Goal: Task Accomplishment & Management: Manage account settings

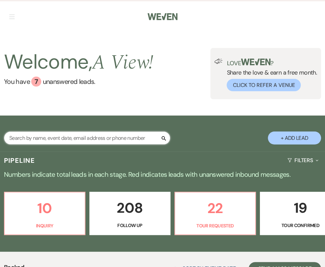
click at [58, 137] on input "text" at bounding box center [87, 137] width 166 height 13
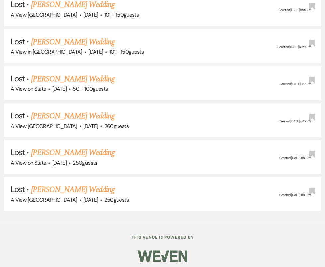
scroll to position [289, 0]
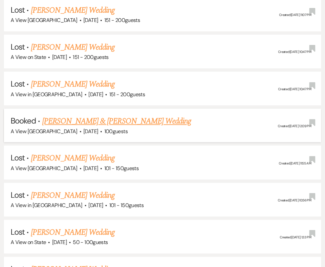
type input "macy walz"
click at [78, 121] on link "Macy Walz & Ben Holstein's Wedding" at bounding box center [116, 121] width 149 height 12
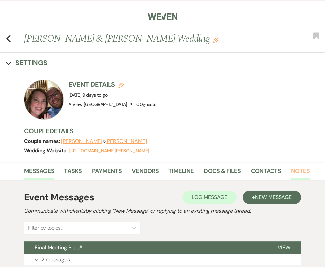
click at [296, 174] on link "Notes" at bounding box center [300, 173] width 19 height 14
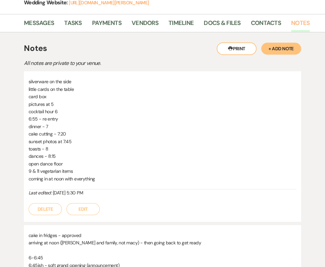
scroll to position [86, 0]
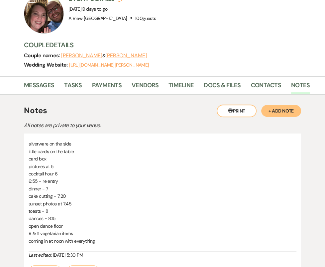
click at [39, 157] on p "card box" at bounding box center [163, 158] width 268 height 7
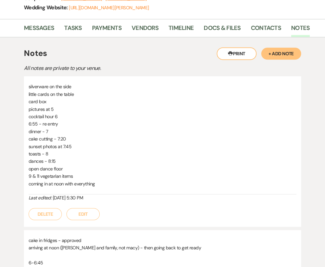
scroll to position [142, 0]
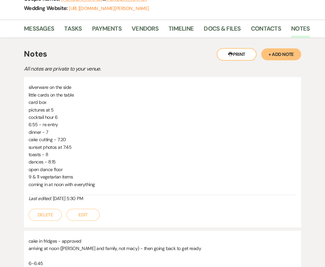
click at [47, 140] on p "cake cutting - 7:20" at bounding box center [163, 139] width 268 height 7
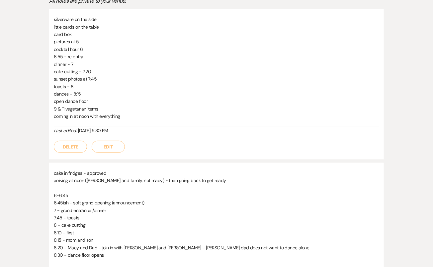
scroll to position [0, 0]
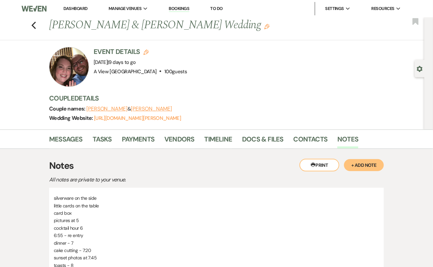
click at [38, 25] on div "Previous Macy Walz & Ben Holstein's Wedding Edit Bookmark" at bounding box center [211, 28] width 428 height 23
click at [33, 25] on icon "Previous" at bounding box center [33, 25] width 5 height 8
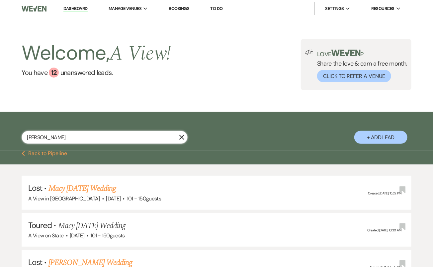
click at [81, 133] on input "macy walz" at bounding box center [105, 137] width 166 height 13
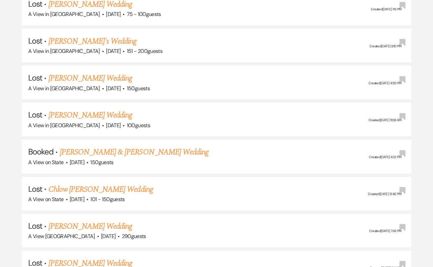
scroll to position [715, 0]
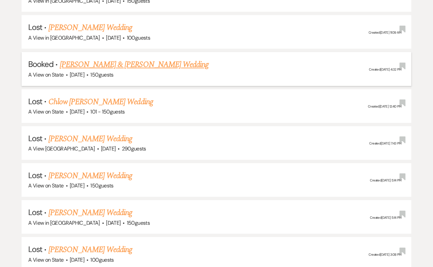
type input "chloe mapes"
click at [125, 58] on link "[PERSON_NAME] & [PERSON_NAME] Wedding" at bounding box center [134, 64] width 149 height 12
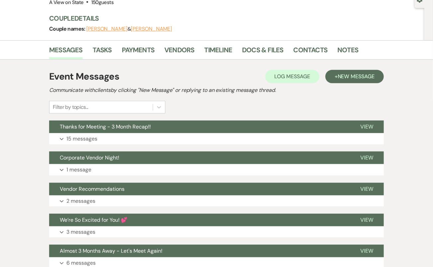
scroll to position [113, 0]
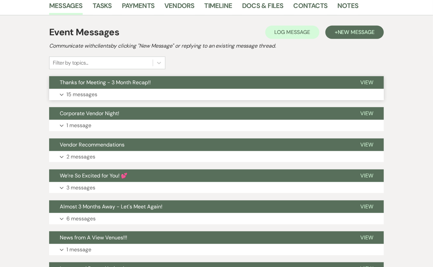
click at [165, 92] on button "Expand 15 messages" at bounding box center [216, 94] width 335 height 11
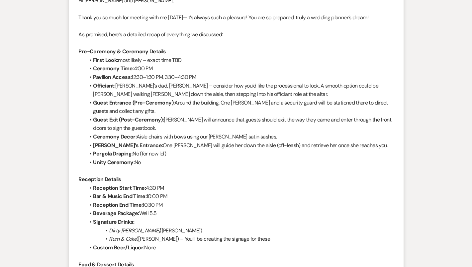
scroll to position [0, 0]
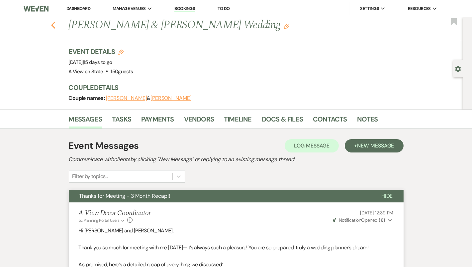
click at [53, 25] on icon "Previous" at bounding box center [53, 25] width 5 height 8
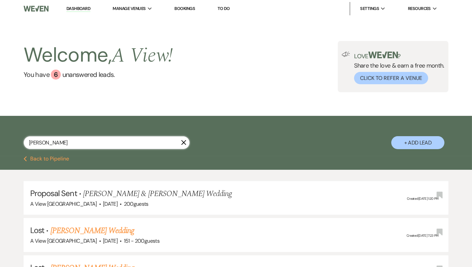
click at [80, 148] on input "chloe mapes" at bounding box center [107, 142] width 166 height 13
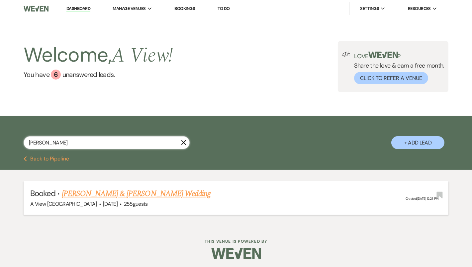
type input "mylie ketter"
click at [110, 193] on link "[PERSON_NAME] & [PERSON_NAME] Wedding" at bounding box center [136, 193] width 149 height 12
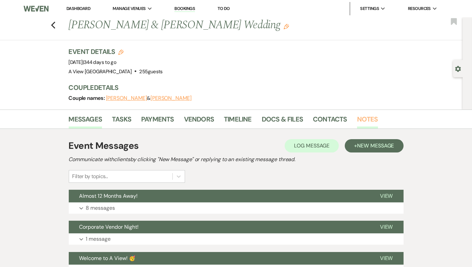
click at [325, 118] on link "Notes" at bounding box center [367, 121] width 21 height 15
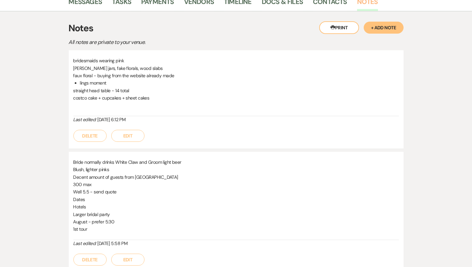
scroll to position [119, 0]
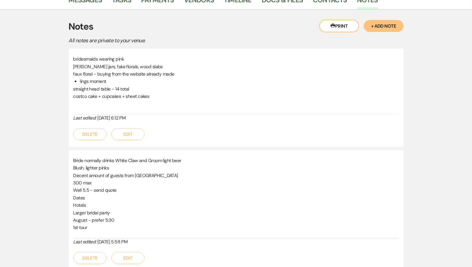
click at [110, 83] on li "lings moment" at bounding box center [239, 80] width 319 height 7
click at [116, 93] on p "costco cake + cupcakes + sheet cakes" at bounding box center [236, 95] width 326 height 7
click at [116, 86] on p "straight head table - 14 total" at bounding box center [236, 88] width 326 height 7
click at [116, 91] on p "straight head table - 14 total" at bounding box center [236, 88] width 326 height 7
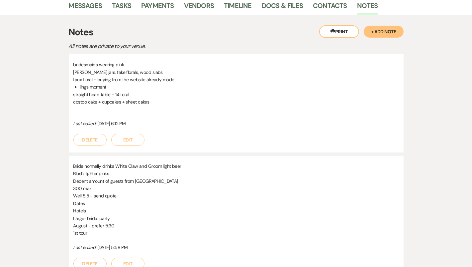
scroll to position [114, 0]
click at [106, 85] on li "lings moment" at bounding box center [239, 85] width 319 height 7
click at [93, 73] on p "mason jars, fake florals, wood slabs" at bounding box center [236, 71] width 326 height 7
click at [128, 142] on button "Edit" at bounding box center [127, 139] width 33 height 12
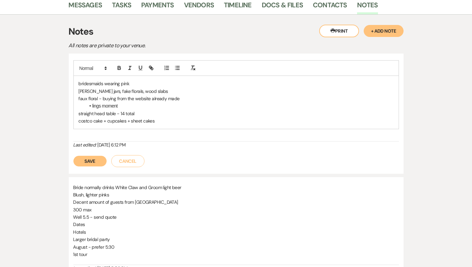
click at [162, 123] on p "costco cake + cupcakes + sheet cakes" at bounding box center [236, 120] width 315 height 7
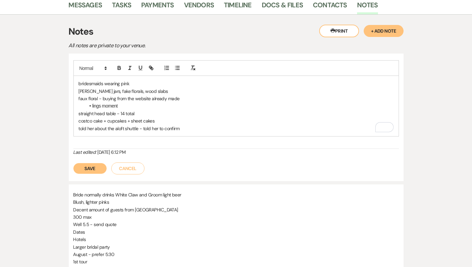
click at [188, 125] on p "told her about the aloft shuttle - told her to confirm" at bounding box center [236, 128] width 315 height 7
click at [91, 165] on button "Save" at bounding box center [89, 168] width 33 height 11
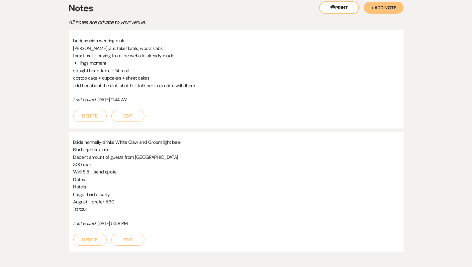
scroll to position [0, 0]
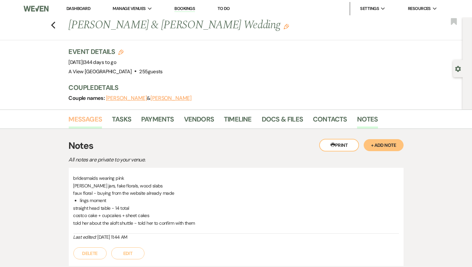
click at [91, 117] on link "Messages" at bounding box center [86, 121] width 34 height 15
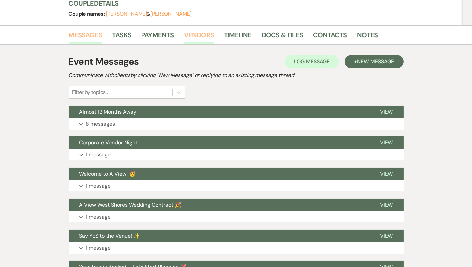
scroll to position [84, 0]
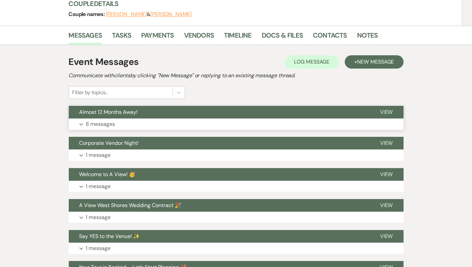
click at [192, 122] on button "Expand 8 messages" at bounding box center [236, 123] width 335 height 11
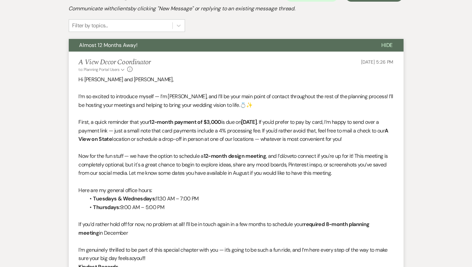
scroll to position [154, 0]
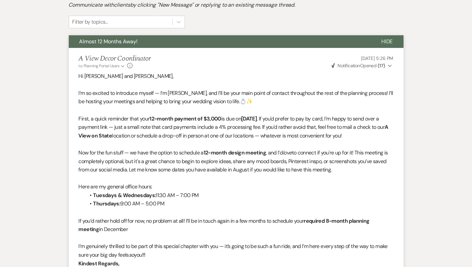
click at [195, 39] on button "Almost 12 Months Away!" at bounding box center [220, 41] width 302 height 13
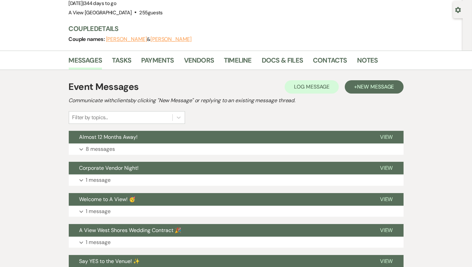
scroll to position [52, 0]
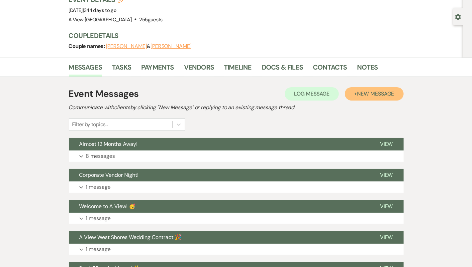
click at [325, 96] on span "New Message" at bounding box center [375, 93] width 37 height 7
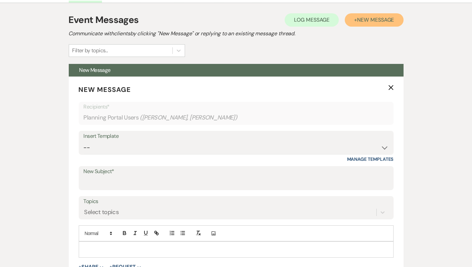
scroll to position [161, 0]
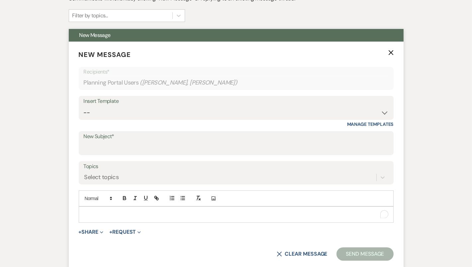
click at [179, 213] on p "To enrich screen reader interactions, please activate Accessibility in Grammarl…" at bounding box center [236, 213] width 304 height 7
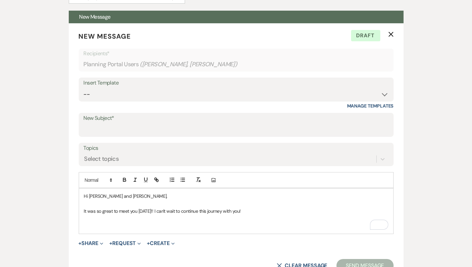
scroll to position [179, 0]
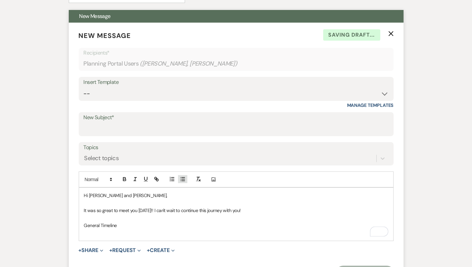
click at [181, 177] on icon "button" at bounding box center [183, 179] width 6 height 6
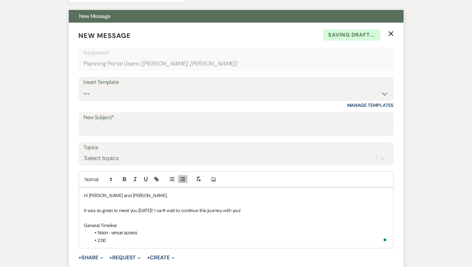
click at [133, 221] on p "General Timeline" at bounding box center [236, 224] width 304 height 7
click at [106, 237] on li "2:00" at bounding box center [240, 239] width 298 height 7
drag, startPoint x: 106, startPoint y: 239, endPoint x: 97, endPoint y: 239, distance: 9.0
click at [97, 239] on li "2:00" at bounding box center [240, 239] width 298 height 7
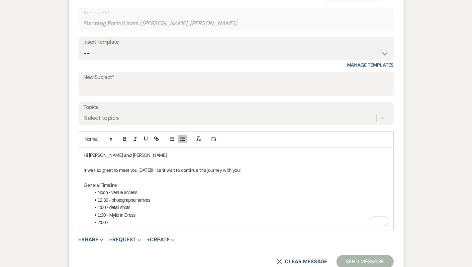
click at [114, 200] on li "12:30 - photographer arrives" at bounding box center [240, 199] width 298 height 7
click at [114, 191] on li "Noon - venue access" at bounding box center [240, 191] width 298 height 7
click at [111, 206] on li "1:00 - detail shots" at bounding box center [240, 206] width 298 height 7
click at [121, 219] on li "2:00 -" at bounding box center [240, 221] width 298 height 7
click at [120, 221] on li "2:00 -" at bounding box center [240, 221] width 298 height 7
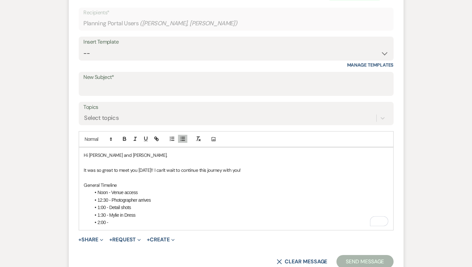
click at [107, 213] on li "1:30 - Mylie in Dress" at bounding box center [240, 214] width 298 height 7
click at [106, 206] on li "1:00 - Detail shots" at bounding box center [240, 206] width 298 height 7
click at [99, 206] on li "1:00 - Detail shots" at bounding box center [240, 206] width 298 height 7
click at [117, 220] on li "2:00 -" at bounding box center [240, 221] width 298 height 7
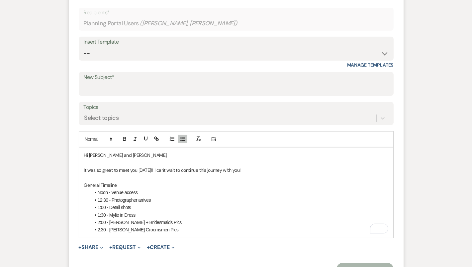
click at [160, 228] on li "2:30 - Connor Groomsmen Pics" at bounding box center [240, 229] width 298 height 7
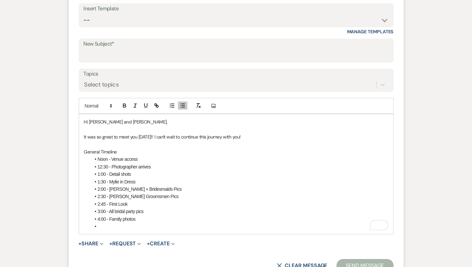
click at [154, 213] on li "3:00 - All bridal party pics" at bounding box center [240, 210] width 298 height 7
click at [135, 203] on li "2:45 - First Look" at bounding box center [240, 203] width 298 height 7
click at [110, 210] on li "3:00 - All bridal party pics" at bounding box center [240, 210] width 298 height 7
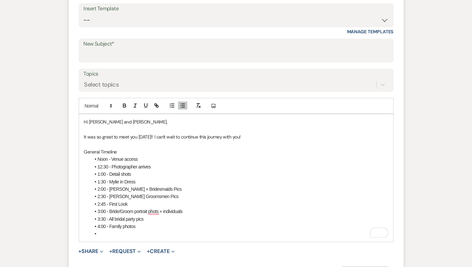
click at [105, 225] on li "4:00 - Family photos" at bounding box center [240, 225] width 298 height 7
click at [112, 233] on li "To enrich screen reader interactions, please activate Accessibility in Grammarl…" at bounding box center [240, 233] width 298 height 7
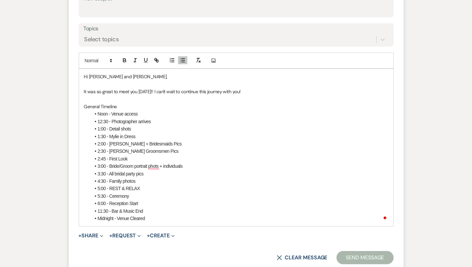
scroll to position [310, 0]
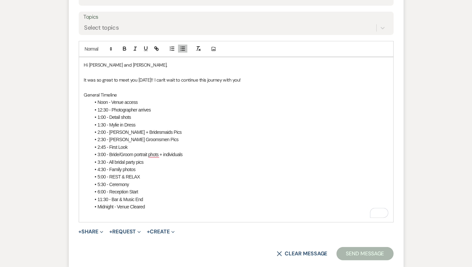
click at [131, 95] on p "General Timeline" at bounding box center [236, 94] width 304 height 7
click at [156, 155] on li "3:00 - Bride/Groom portrait phots + individuals" at bounding box center [240, 154] width 298 height 7
click at [133, 94] on p "General Timeline" at bounding box center [236, 94] width 304 height 7
click at [171, 219] on div "Hi Mylie and Connor, It was so great to meet you yesterday!! I can't wait to co…" at bounding box center [236, 139] width 314 height 164
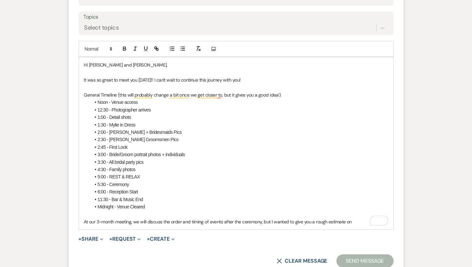
click at [325, 220] on p "At our 3-month meeting, we will discuss the order and timing of events after th…" at bounding box center [236, 221] width 304 height 7
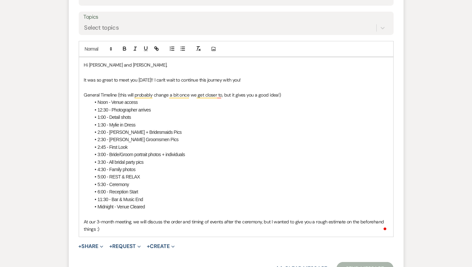
click at [161, 228] on p "At our 3-month meeting, we will discuss the order and timing of events after th…" at bounding box center [236, 225] width 304 height 15
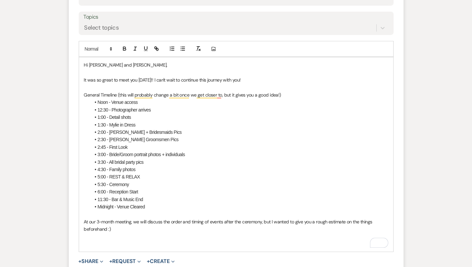
click at [204, 230] on p "At our 3-month meeting, we will discuss the order and timing of events after th…" at bounding box center [236, 225] width 304 height 15
click at [95, 241] on p "To enrich screen reader interactions, please activate Accessibility in Grammarl…" at bounding box center [236, 243] width 304 height 7
click at [101, 212] on p "To enrich screen reader interactions, please activate Accessibility in Grammarl…" at bounding box center [236, 213] width 304 height 7
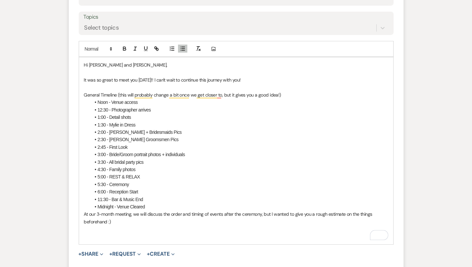
click at [113, 227] on p "To enrich screen reader interactions, please activate Accessibility in Grammarl…" at bounding box center [236, 228] width 304 height 7
click at [181, 47] on line "button" at bounding box center [181, 47] width 0 height 0
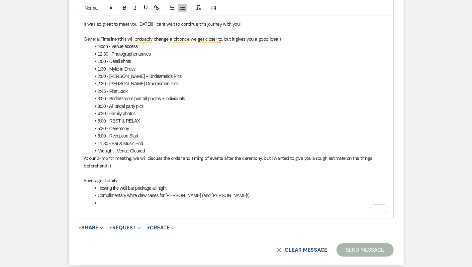
scroll to position [369, 0]
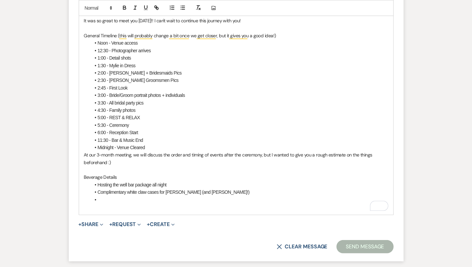
click at [113, 200] on li "To enrich screen reader interactions, please activate Accessibility in Grammarl…" at bounding box center [240, 199] width 298 height 7
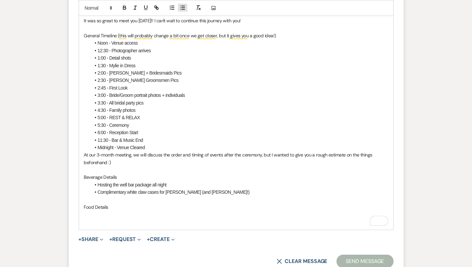
click at [184, 7] on icon "button" at bounding box center [183, 8] width 6 height 6
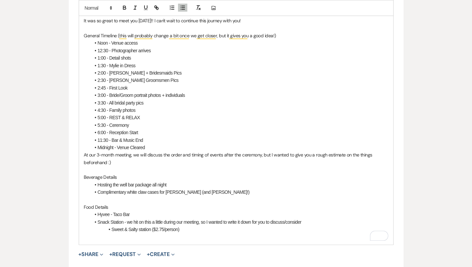
click at [191, 227] on li "Sweet & Salty station ($2.75/person)" at bounding box center [240, 228] width 298 height 7
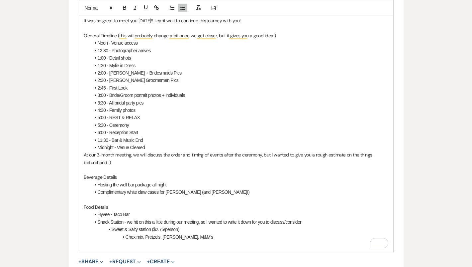
click at [183, 235] on li "Chex mix, Pretzels, Gardettos, M&M's" at bounding box center [240, 236] width 298 height 7
click at [200, 233] on li "Chex Mix, Pretzels, Gardettos, Trail Mix, M&M's" at bounding box center [240, 236] width 298 height 7
click at [228, 235] on li "Chex Mix, Pretzels, Gardettos, Trail Mix, and M&M's" at bounding box center [240, 236] width 298 height 7
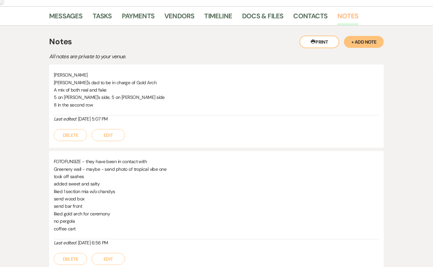
scroll to position [100, 0]
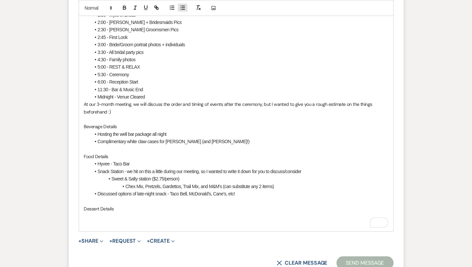
click at [181, 8] on icon "button" at bounding box center [183, 8] width 6 height 6
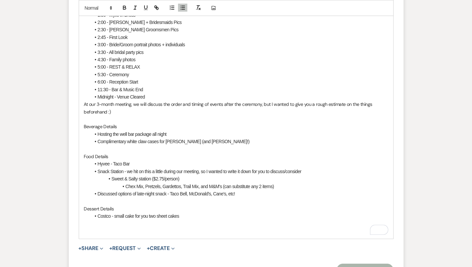
click at [158, 214] on li "Costco - small cake for you two sheet cakes" at bounding box center [240, 215] width 298 height 7
click at [200, 213] on li "Costco - small cake for you two and sheet cakes" at bounding box center [240, 215] width 298 height 7
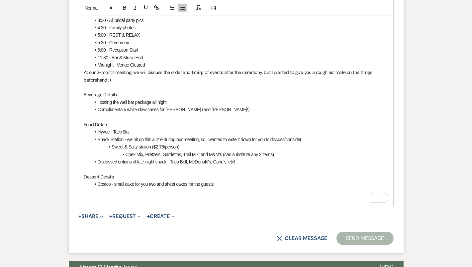
click at [177, 195] on p "To enrich screen reader interactions, please activate Accessibility in Grammarl…" at bounding box center [236, 198] width 304 height 7
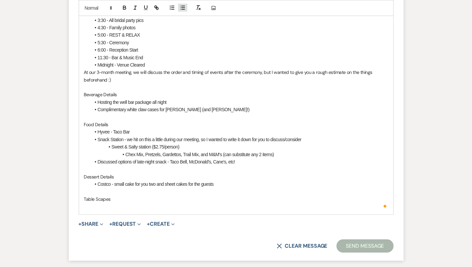
click at [181, 10] on icon "button" at bounding box center [183, 8] width 6 height 6
click at [99, 202] on li "centerpieces - wood slabs with mason jars & faux florals from Lings Moments" at bounding box center [240, 205] width 298 height 7
click at [246, 204] on li "Centerpieces - wood slabs with mason jars & faux florals from Lings Moments" at bounding box center [240, 205] width 298 height 7
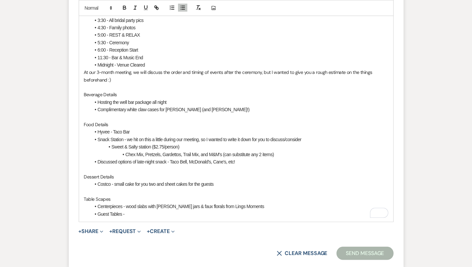
click at [130, 204] on li "Centerpieces - wood slabs with mason jars & faux florals from Lings Moments" at bounding box center [240, 205] width 298 height 7
click at [131, 214] on li "Guest Tables -" at bounding box center [240, 213] width 298 height 7
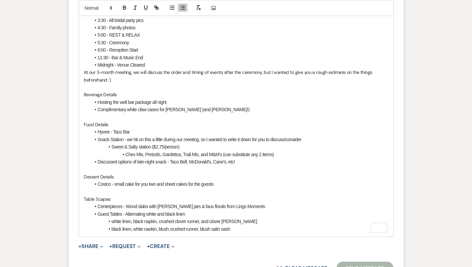
click at [248, 229] on li "black linen, white naokin, blush crushed runner, blush satin sash" at bounding box center [240, 228] width 298 height 7
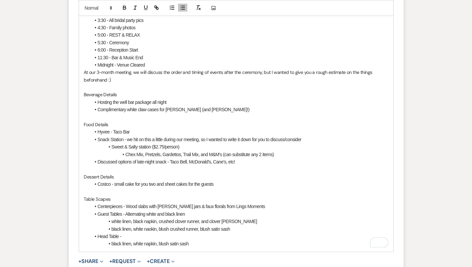
scroll to position [479, 0]
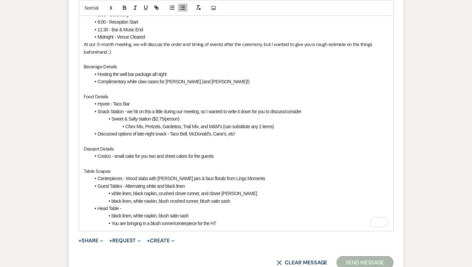
click at [234, 221] on li "You are bringing in a blush runner/centerpiece for the HT" at bounding box center [240, 222] width 298 height 7
click at [113, 214] on li "black linen, white napkin, blush satin sash" at bounding box center [240, 215] width 298 height 7
click at [245, 221] on li "You are bringing in a blush runner/centerpiece for the HT" at bounding box center [240, 222] width 298 height 7
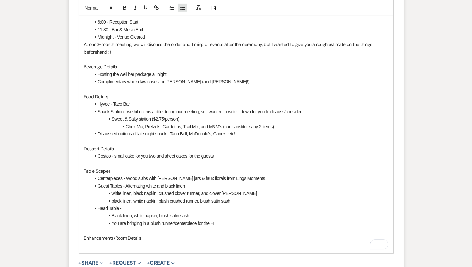
click at [182, 8] on line "button" at bounding box center [183, 8] width 3 height 0
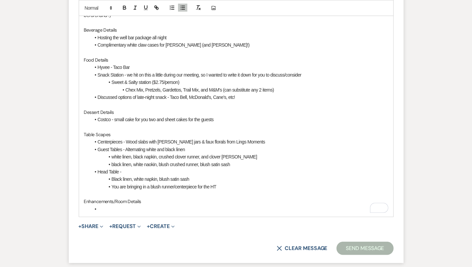
scroll to position [515, 0]
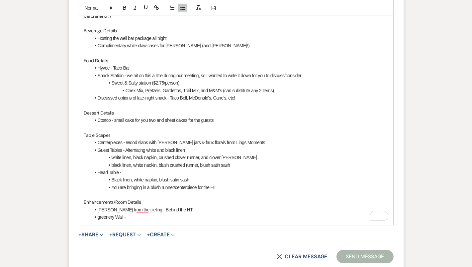
click at [98, 215] on li "greenery Wall -" at bounding box center [240, 216] width 298 height 7
click at [100, 217] on li "greenery Wall -" at bounding box center [240, 216] width 298 height 7
click at [144, 215] on li "Greenery Wall -" at bounding box center [240, 216] width 298 height 7
click at [202, 213] on li "Greenery Wall - entryway - guest photo opportunity" at bounding box center [240, 216] width 298 height 7
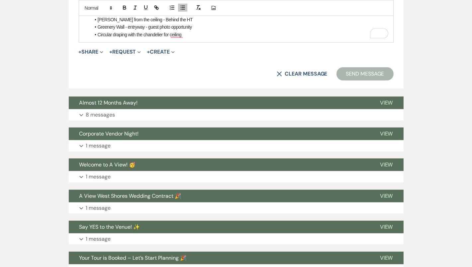
scroll to position [704, 0]
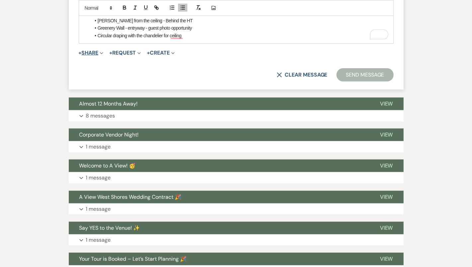
click at [99, 52] on button "+ Share Expand" at bounding box center [91, 52] width 25 height 5
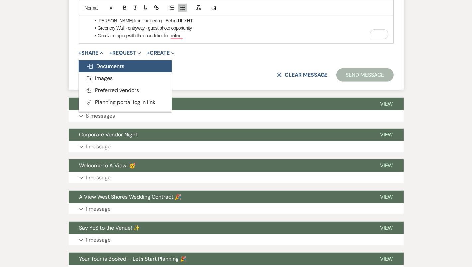
click at [113, 65] on span "Doc Upload Documents" at bounding box center [106, 65] width 38 height 7
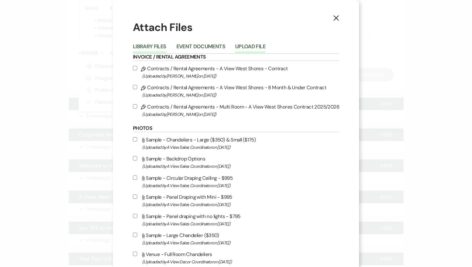
click at [261, 46] on button "Upload File" at bounding box center [250, 48] width 30 height 9
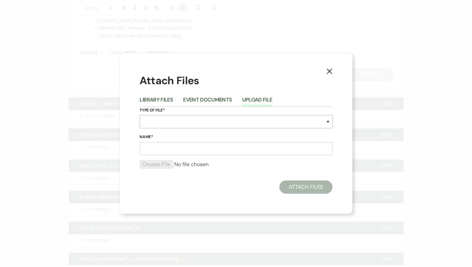
click at [196, 122] on select "Special Event Insurance Vendor Certificate of Insurance Contracts / Rental Agre…" at bounding box center [236, 121] width 193 height 13
select select "25"
click at [179, 147] on input "Name*" at bounding box center [236, 148] width 193 height 13
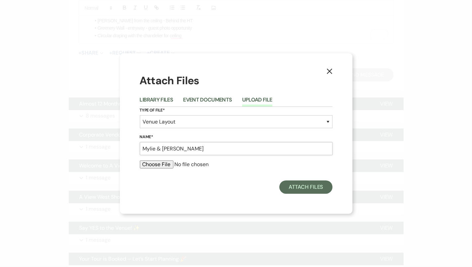
type input "Mylie & Connor"
click at [161, 163] on input "file" at bounding box center [236, 164] width 193 height 8
type input "C:\fakepath\SuiteA285StraightHTWindowsfromMylieKetterson.pdf"
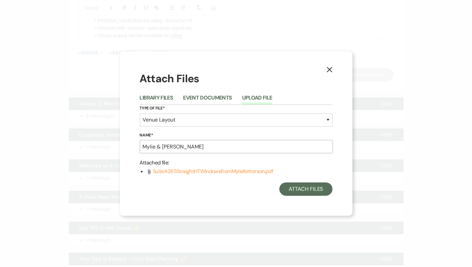
click at [224, 140] on input "Mylie & Connor" at bounding box center [236, 146] width 193 height 13
click at [222, 147] on input "Mylie & Connor" at bounding box center [236, 146] width 193 height 13
click at [206, 148] on input "Mylie & Connor Layout" at bounding box center [236, 146] width 193 height 13
click at [182, 148] on input "Mylie & Connor Layout" at bounding box center [236, 146] width 193 height 13
type input "Mylie & Connor 1 Yr Layout"
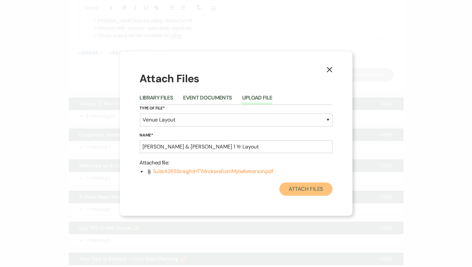
click at [301, 193] on button "Attach Files" at bounding box center [305, 188] width 53 height 13
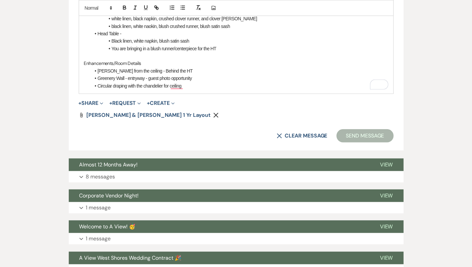
scroll to position [559, 0]
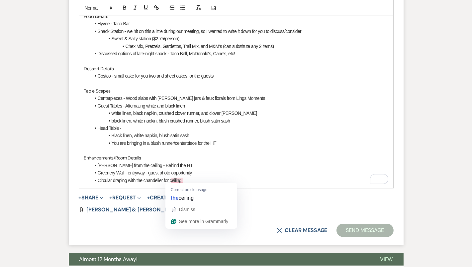
click at [174, 178] on li "Circular draping with the chandelier for ceiling" at bounding box center [240, 179] width 298 height 7
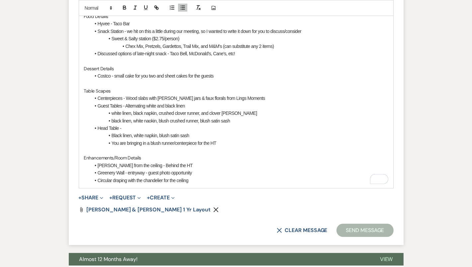
click at [197, 179] on li "Circular draping with the chandelier for the ceiling" at bounding box center [240, 179] width 298 height 7
click at [87, 196] on button "+ Share Expand" at bounding box center [91, 197] width 25 height 5
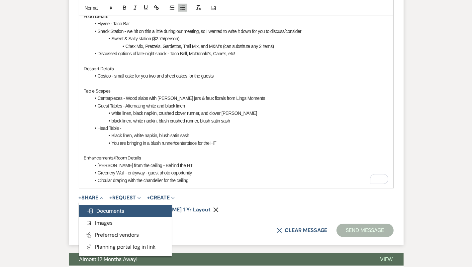
click at [115, 207] on span "Doc Upload Documents" at bounding box center [106, 210] width 38 height 7
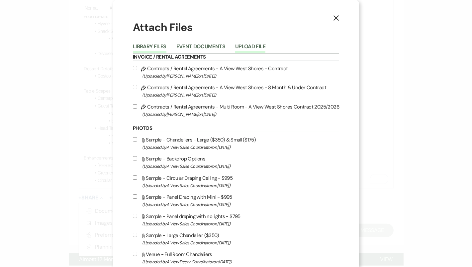
click at [261, 44] on button "Upload File" at bounding box center [250, 48] width 30 height 9
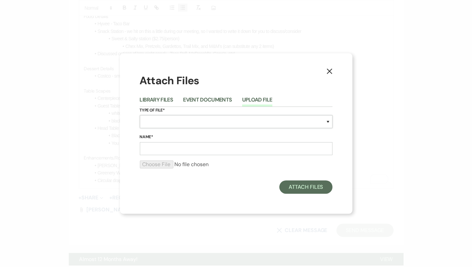
click at [226, 124] on select "Special Event Insurance Vendor Certificate of Insurance Contracts / Rental Agre…" at bounding box center [236, 121] width 193 height 13
select select "22"
click at [199, 148] on input "Name*" at bounding box center [236, 148] width 193 height 13
drag, startPoint x: 231, startPoint y: 147, endPoint x: 190, endPoint y: 146, distance: 41.2
click at [190, 147] on input "Mylie & Connor 1 Yr Layout" at bounding box center [236, 148] width 193 height 13
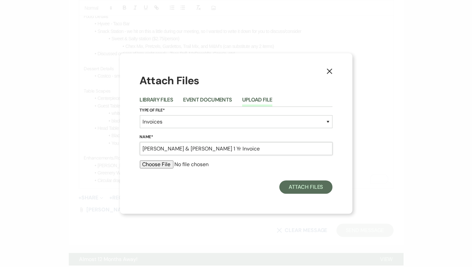
type input "Mylie & Connor 1 Yr Invoice"
click at [145, 165] on input "file" at bounding box center [236, 164] width 193 height 8
type input "C:\fakepath\job_invoice_1243370.pdf"
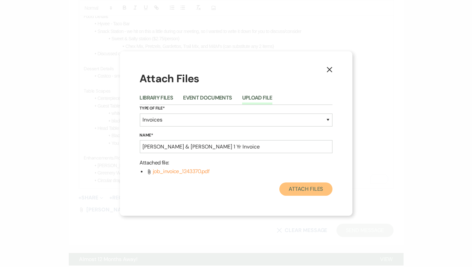
click at [307, 186] on button "Attach Files" at bounding box center [305, 188] width 53 height 13
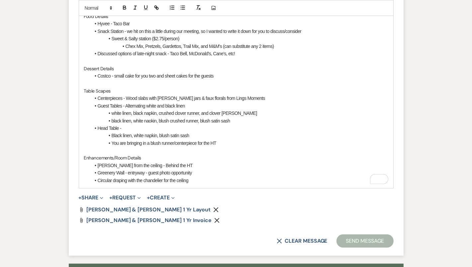
click at [239, 182] on li "Circular draping with the chandelier for the ceiling" at bounding box center [240, 179] width 298 height 7
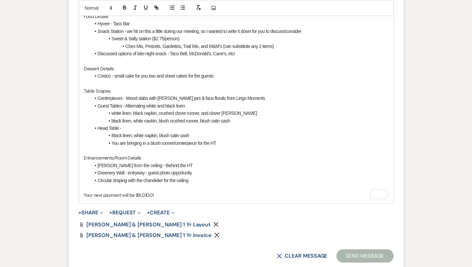
click at [160, 195] on p "Your next payment will be $8,010.01" at bounding box center [236, 194] width 304 height 7
drag, startPoint x: 153, startPoint y: 193, endPoint x: 136, endPoint y: 192, distance: 16.7
click at [136, 192] on p "Your next payment will be $8,010" at bounding box center [236, 194] width 304 height 7
click at [124, 5] on icon "button" at bounding box center [125, 8] width 6 height 6
click at [152, 192] on p "Your next payment will be $8,010" at bounding box center [236, 194] width 304 height 7
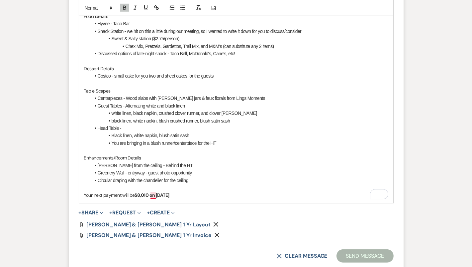
click at [150, 192] on strong "$8,010 on December 1st" at bounding box center [152, 195] width 35 height 6
drag, startPoint x: 149, startPoint y: 192, endPoint x: 139, endPoint y: 191, distance: 10.0
click at [139, 192] on strong "$8,010 on December 1st" at bounding box center [152, 195] width 35 height 6
click at [188, 196] on p "Your next payment will be $7,500 on December 1st" at bounding box center [236, 194] width 304 height 7
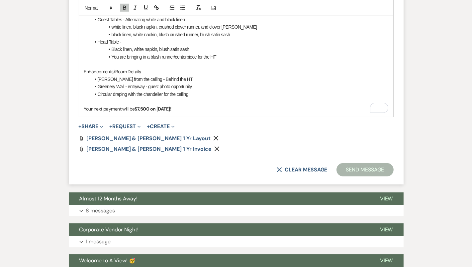
scroll to position [642, 0]
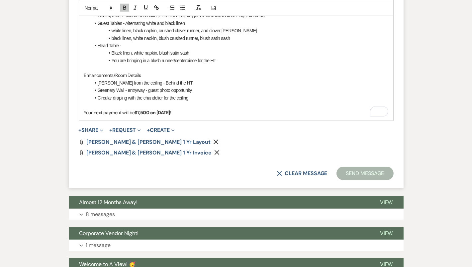
click at [92, 128] on button "+ Share Expand" at bounding box center [91, 129] width 25 height 5
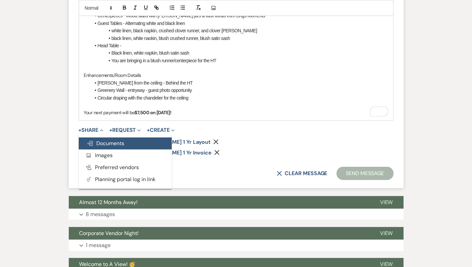
click at [128, 143] on button "Doc Upload Documents" at bounding box center [125, 143] width 93 height 12
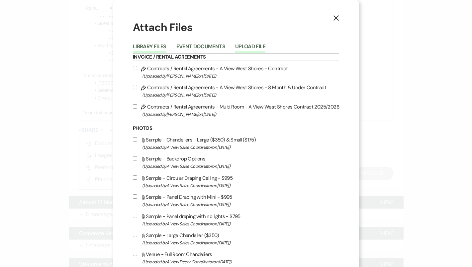
click at [245, 48] on button "Upload File" at bounding box center [250, 48] width 30 height 9
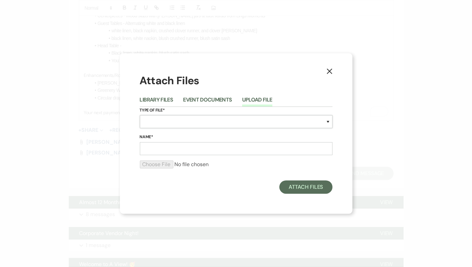
click at [201, 125] on select "Special Event Insurance Vendor Certificate of Insurance Contracts / Rental Agre…" at bounding box center [236, 121] width 193 height 13
select select "55"
click at [171, 148] on input "Name*" at bounding box center [236, 148] width 193 height 13
type input "Greenery Wall"
click at [155, 157] on form "Type of File* Special Event Insurance Vendor Certificate of Insurance Contracts…" at bounding box center [236, 140] width 193 height 67
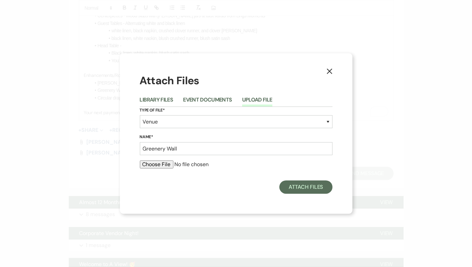
click at [155, 162] on input "file" at bounding box center [236, 164] width 193 height 8
type input "C:\fakepath\{mackenziehopephotography}_0897.jpg"
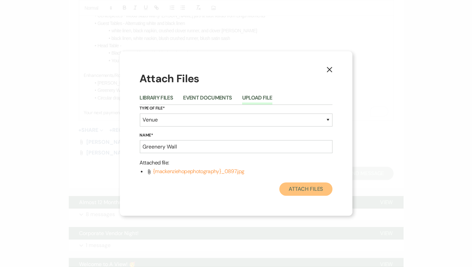
click at [305, 191] on button "Attach Files" at bounding box center [305, 188] width 53 height 13
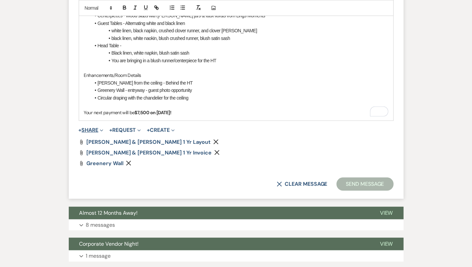
click at [96, 129] on button "+ Share Expand" at bounding box center [91, 129] width 25 height 5
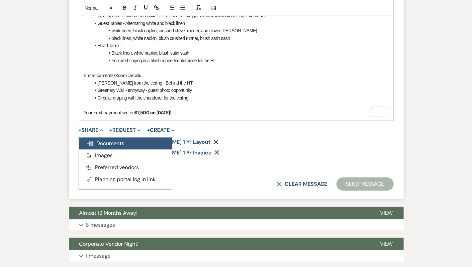
click at [107, 138] on button "Doc Upload Documents" at bounding box center [125, 143] width 93 height 12
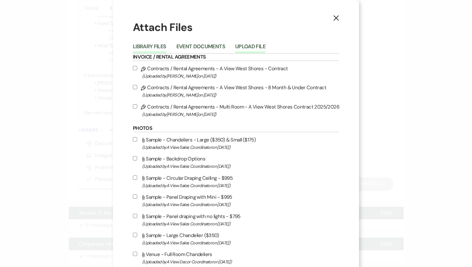
click at [260, 45] on button "Upload File" at bounding box center [250, 48] width 30 height 9
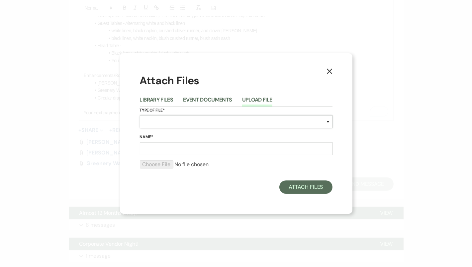
click at [181, 124] on select "Special Event Insurance Vendor Certificate of Insurance Contracts / Rental Agre…" at bounding box center [236, 121] width 193 height 13
select select "55"
click at [185, 152] on input "Name*" at bounding box center [236, 148] width 193 height 13
type input "Criss Cross"
click at [170, 163] on input "file" at bounding box center [236, 164] width 193 height 8
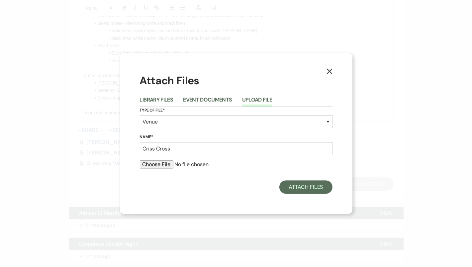
type input "C:\fakepath\Criss Cross + Mia.jpg"
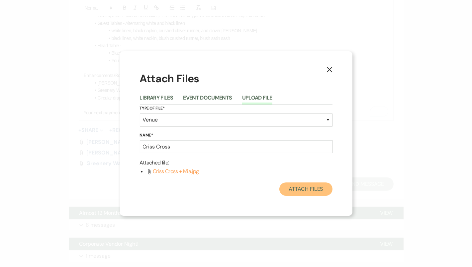
click at [322, 190] on button "Attach Files" at bounding box center [305, 188] width 53 height 13
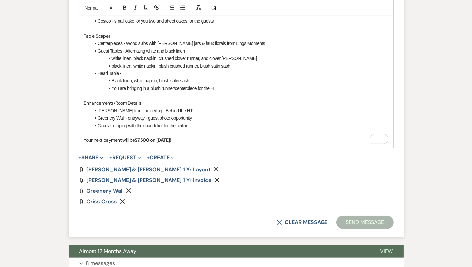
scroll to position [613, 0]
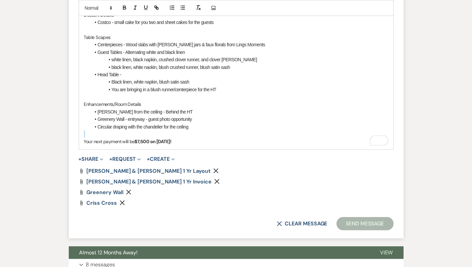
click at [199, 138] on p "Your next payment will be $7,500 on December 1st!" at bounding box center [236, 141] width 304 height 7
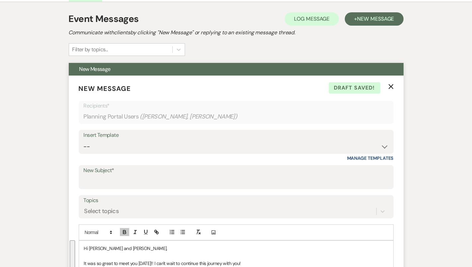
scroll to position [127, 0]
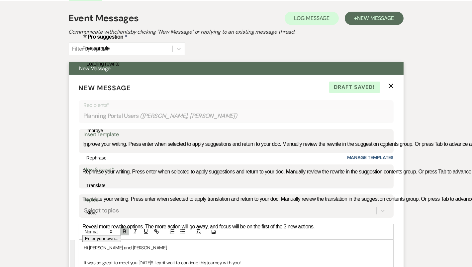
copy div "Hi Mylie and Connor, It was so great to meet you yesterday!! I can't wait to co…"
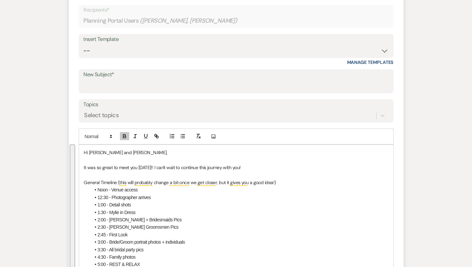
scroll to position [221, 0]
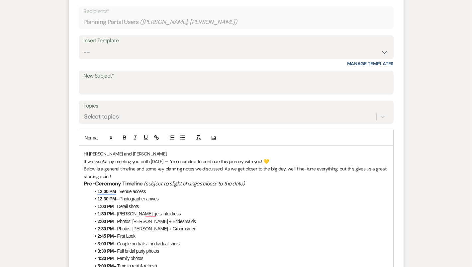
click at [129, 151] on p "Hi Mylie and Connor," at bounding box center [236, 153] width 304 height 7
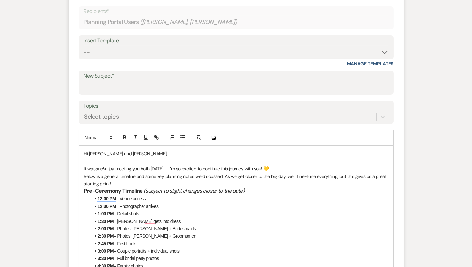
click at [296, 167] on p "It was such a joy meeting you both yesterday — I’m so excited to continue this …" at bounding box center [236, 168] width 304 height 7
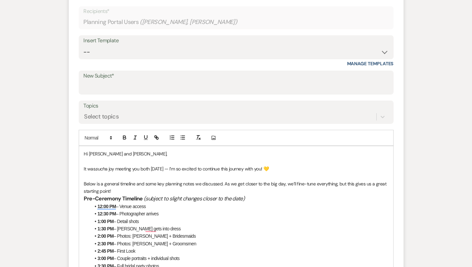
scroll to position [254, 0]
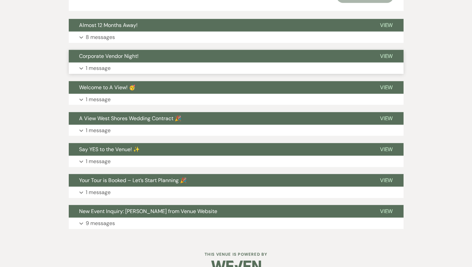
drag, startPoint x: 83, startPoint y: 163, endPoint x: 257, endPoint y: 68, distance: 197.5
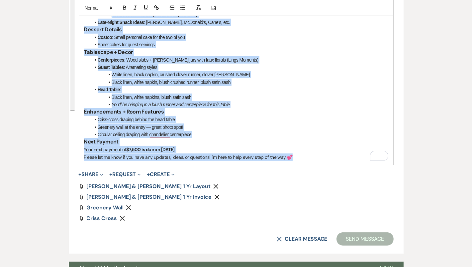
scroll to position [578, 0]
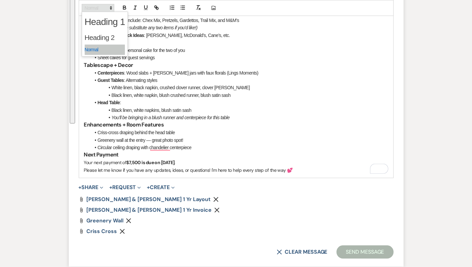
click at [103, 9] on span at bounding box center [98, 8] width 33 height 8
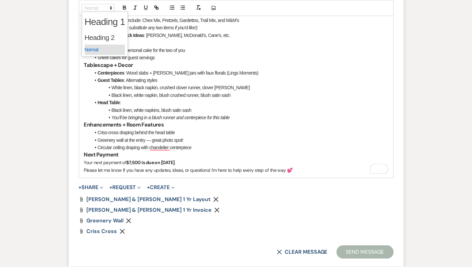
click at [105, 48] on span at bounding box center [105, 50] width 41 height 10
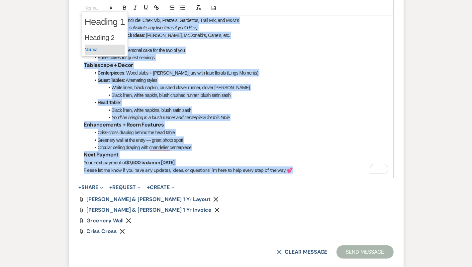
scroll to position [240, 0]
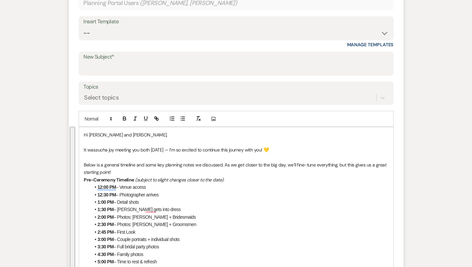
click at [143, 165] on p "Below is a general timeline and some key planning notes we discussed. As we get…" at bounding box center [236, 168] width 304 height 15
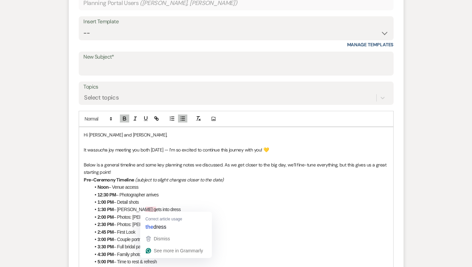
click at [168, 196] on li "12:30 PM – Photographer arrives" at bounding box center [240, 194] width 298 height 7
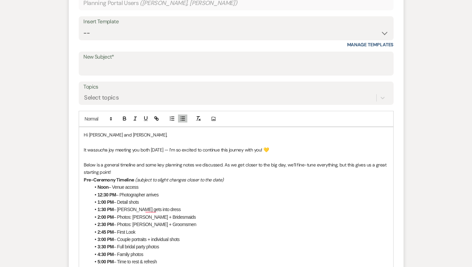
click at [135, 169] on p "Below is a general timeline and some key planning notes we discussed. As we get…" at bounding box center [236, 168] width 304 height 15
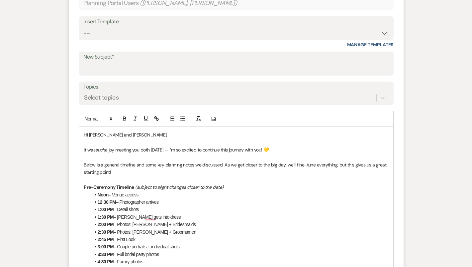
click at [108, 148] on p "It was such a joy meeting you both yesterday — I’m so excited to continue this …" at bounding box center [236, 149] width 304 height 7
drag, startPoint x: 110, startPoint y: 149, endPoint x: 97, endPoint y: 146, distance: 12.8
click at [97, 147] on p "It was such a joy meeting you both yesterday — I’m so excited to continue this …" at bounding box center [236, 149] width 304 height 7
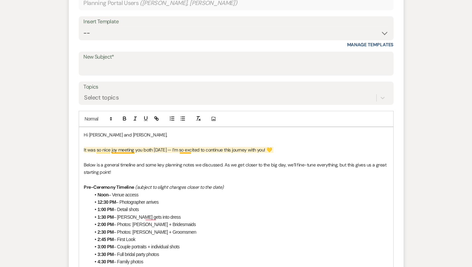
click at [118, 150] on p "It was so nice joy meeting you both yesterday — I’m so excited to continue this…" at bounding box center [236, 149] width 304 height 7
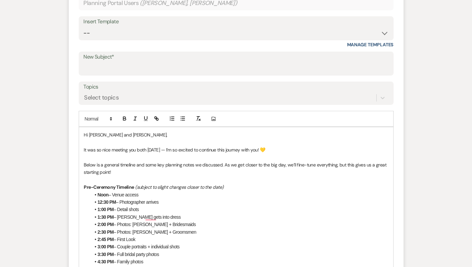
click at [129, 148] on p "It was so nice meeting you both yesterday — I’m so excited to continue this jou…" at bounding box center [236, 149] width 304 height 7
click at [183, 156] on p "To enrich screen reader interactions, please activate Accessibility in Grammarl…" at bounding box center [236, 157] width 304 height 7
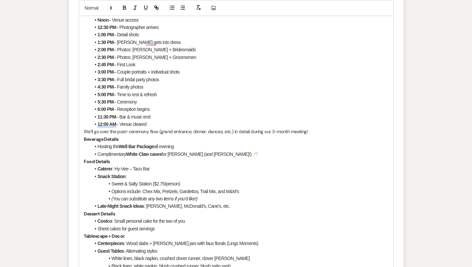
scroll to position [338, 0]
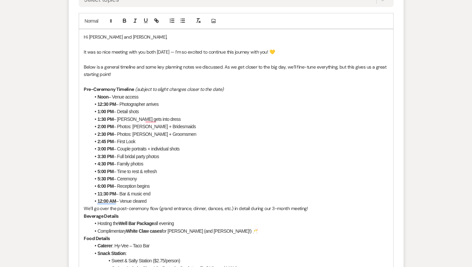
click at [310, 207] on p "We’ll go over the post-ceremony flow (grand entrance, dinner, dances, etc.) in …" at bounding box center [236, 207] width 304 height 7
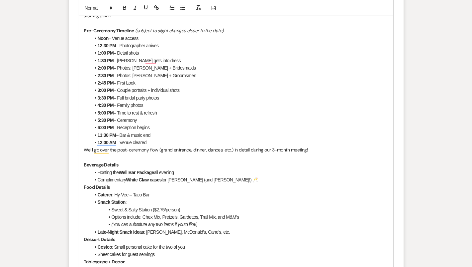
scroll to position [402, 0]
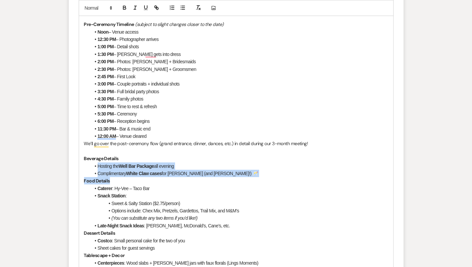
drag, startPoint x: 98, startPoint y: 165, endPoint x: 213, endPoint y: 176, distance: 115.6
click at [213, 176] on div "Hi Mylie and Connor, It was so nice meeting with you both yesterday — I’m so ex…" at bounding box center [236, 165] width 314 height 402
click at [213, 177] on p "Food Details" at bounding box center [236, 180] width 304 height 7
drag, startPoint x: 215, startPoint y: 171, endPoint x: 94, endPoint y: 162, distance: 122.0
click at [94, 162] on ul "Hosting the Well Bar Package all evening Complimentary White Claw cases for Myl…" at bounding box center [240, 169] width 298 height 15
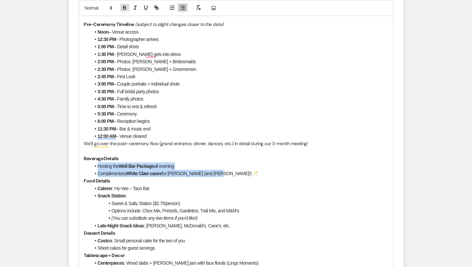
click at [124, 6] on icon "button" at bounding box center [124, 7] width 2 height 2
click at [206, 173] on li "Complimentary White Claw cases for Mylie (and Tracey!) 🥂" at bounding box center [240, 172] width 298 height 7
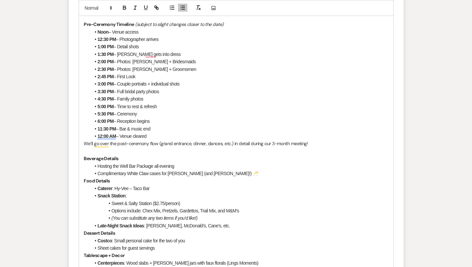
click at [210, 173] on li "Complimentary White Claw cases for Mylie (and Tracey!) 🥂" at bounding box center [240, 172] width 298 height 7
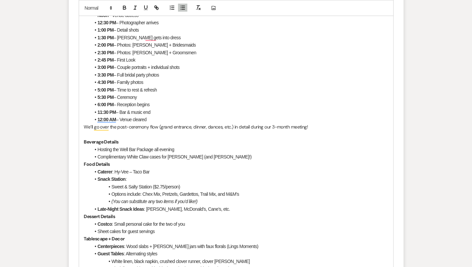
scroll to position [422, 0]
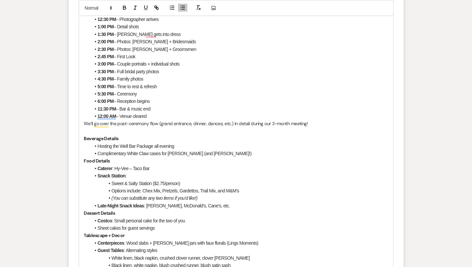
click at [84, 160] on strong "Food Details" at bounding box center [97, 161] width 26 height 6
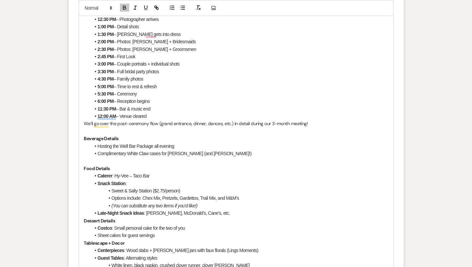
click at [85, 220] on strong "Dessert Details" at bounding box center [99, 220] width 31 height 6
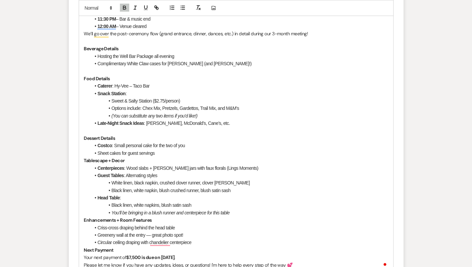
scroll to position [518, 0]
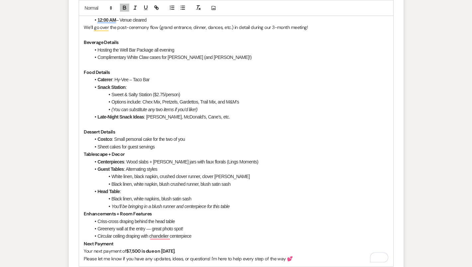
click at [83, 152] on div "Hi Mylie and Connor, It was so nice meeting with you both yesterday — I’m so ex…" at bounding box center [236, 56] width 314 height 417
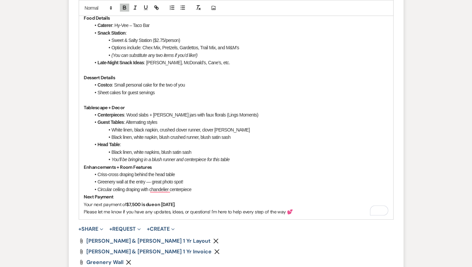
scroll to position [573, 0]
click at [82, 164] on div "Hi Mylie and Connor, It was so nice meeting with you both yesterday — I’m so ex…" at bounding box center [236, 6] width 314 height 425
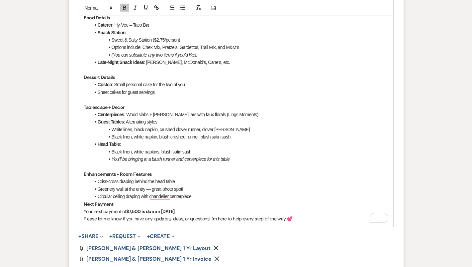
click at [120, 173] on strong "﻿ Enhancements + Room Features" at bounding box center [118, 174] width 68 height 6
drag, startPoint x: 153, startPoint y: 173, endPoint x: 134, endPoint y: 172, distance: 18.6
click at [134, 172] on p "Enhancements + Room Features" at bounding box center [236, 173] width 304 height 7
click at [81, 202] on div "Hi Mylie and Connor, It was so nice meeting with you both yesterday — I’m so ex…" at bounding box center [236, 10] width 314 height 432
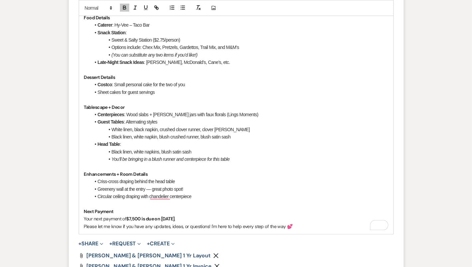
click at [201, 217] on p "Your next payment of $7,500 is due on December 1st ." at bounding box center [236, 218] width 304 height 7
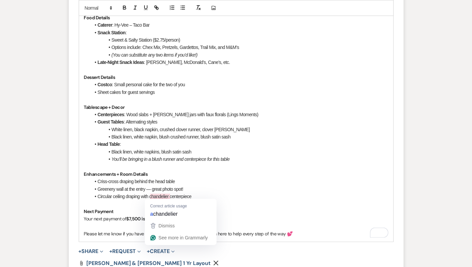
click at [141, 207] on p "Next Payment" at bounding box center [236, 210] width 304 height 7
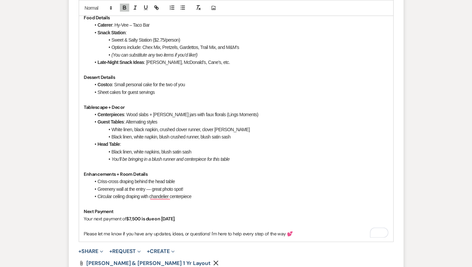
click at [151, 195] on li "Circular ceiling draping with chandelier centerpiece" at bounding box center [240, 195] width 298 height 7
drag, startPoint x: 214, startPoint y: 193, endPoint x: 180, endPoint y: 193, distance: 33.9
click at [180, 193] on li "Circular ceiling draping with the chandelier centerpiece" at bounding box center [240, 195] width 298 height 7
drag, startPoint x: 187, startPoint y: 186, endPoint x: 146, endPoint y: 187, distance: 41.9
click at [146, 187] on li "Greenery wall at the entry — great photo spot!" at bounding box center [240, 188] width 298 height 7
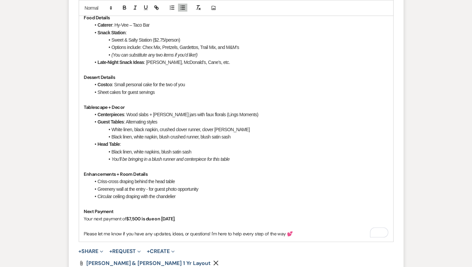
click at [178, 179] on li "Criss-cross draping behind the head table" at bounding box center [240, 180] width 298 height 7
click at [246, 157] on li "You’ll be bringing in a blush runner and centerpiece for this table" at bounding box center [240, 158] width 298 height 7
drag, startPoint x: 246, startPoint y: 157, endPoint x: 109, endPoint y: 156, distance: 137.6
click at [109, 156] on li "You’ll be bringing in a blush runner and centerpiece for this table" at bounding box center [240, 158] width 298 height 7
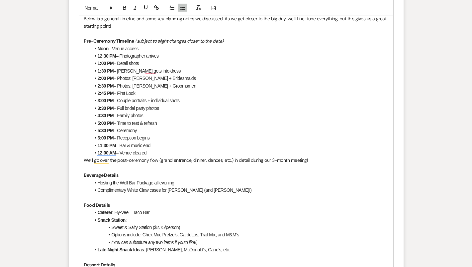
scroll to position [390, 0]
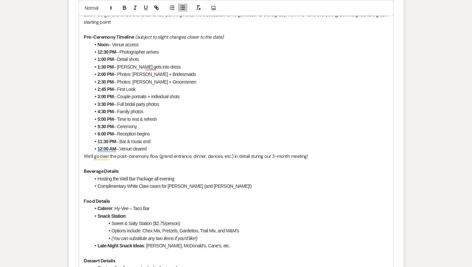
click at [144, 124] on li "5:30 PM – Ceremony" at bounding box center [240, 126] width 298 height 7
click at [153, 150] on li "12:00 AM – Venue cleared" at bounding box center [240, 148] width 298 height 7
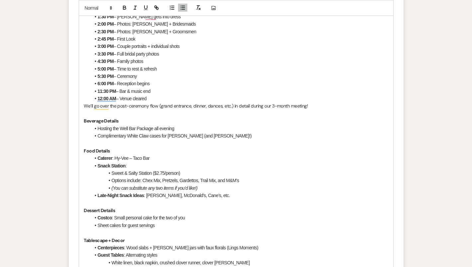
scroll to position [503, 0]
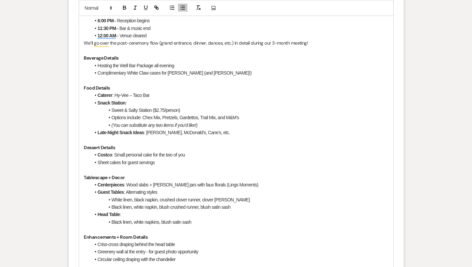
click at [98, 101] on strong "Snack Station" at bounding box center [112, 102] width 28 height 5
click at [164, 99] on li "We discussed the Snack Station :" at bounding box center [240, 102] width 298 height 7
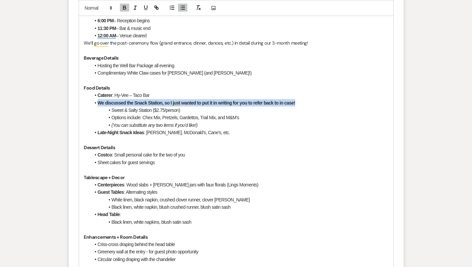
drag, startPoint x: 306, startPoint y: 100, endPoint x: 97, endPoint y: 101, distance: 209.7
click at [97, 101] on li "We discussed the Snack Station, so I just wanted to put it in writing for you t…" at bounding box center [240, 102] width 298 height 7
click at [124, 9] on icon "button" at bounding box center [125, 8] width 6 height 6
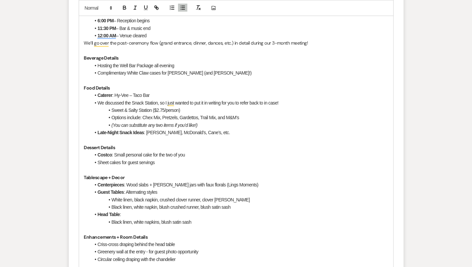
click at [203, 117] on li "Options include: Chex Mix, Pretzels, Gardettos, Trail Mix, and M&M’s" at bounding box center [240, 117] width 298 height 7
click at [182, 107] on li "Sweet & Salty Station ($2.75/person)" at bounding box center [240, 109] width 298 height 7
click at [113, 114] on li "Options include: Chex Mix, Pretzels, Gardettos, Trail Mix, and M&M’s" at bounding box center [240, 117] width 298 height 7
click at [112, 122] on em "(You can substitute any two items if you’d like!)" at bounding box center [155, 124] width 86 height 5
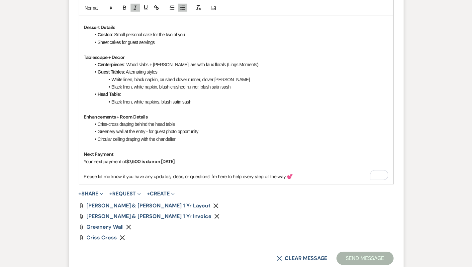
scroll to position [623, 0]
click at [298, 169] on p "To enrich screen reader interactions, please activate Accessibility in Grammarl…" at bounding box center [236, 167] width 304 height 7
click at [296, 176] on p "Please let me know if you have any updates, ideas, or questions! I'm here to he…" at bounding box center [236, 175] width 304 height 7
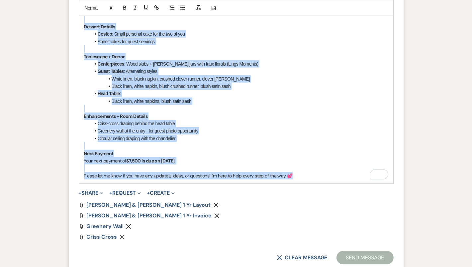
drag, startPoint x: 296, startPoint y: 176, endPoint x: 140, endPoint y: 8, distance: 229.5
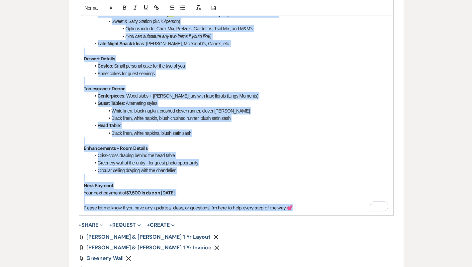
scroll to position [690, 0]
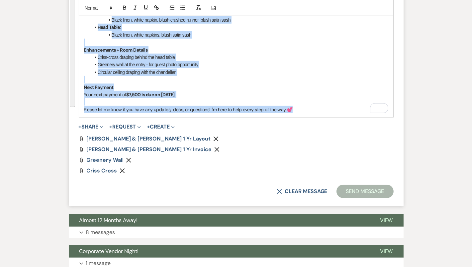
drag, startPoint x: 83, startPoint y: 55, endPoint x: 314, endPoint y: 112, distance: 238.2
copy div "Hi Mylie and Connor, It was so nice meeting with you both yesterday — I’m so ex…"
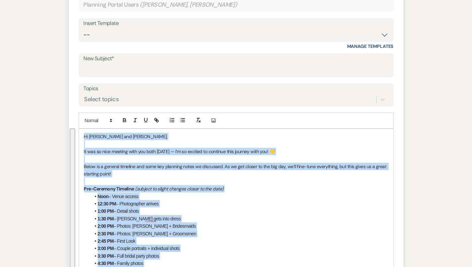
scroll to position [140, 0]
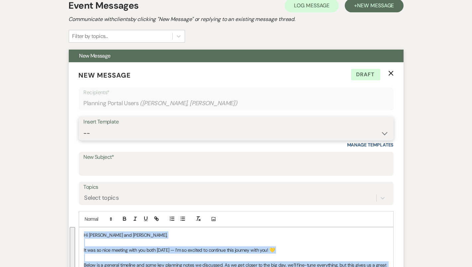
click at [154, 132] on select "-- Tour Confirmation Contract (Pre-Booked Leads) Out of office Inquiry Email Al…" at bounding box center [236, 133] width 305 height 13
select select "4160"
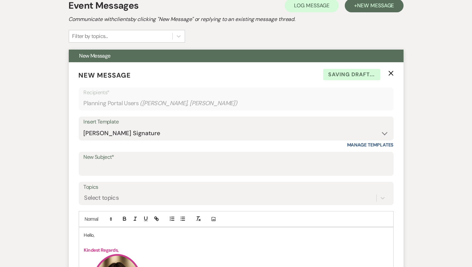
click at [87, 233] on p "Hello," at bounding box center [236, 234] width 304 height 7
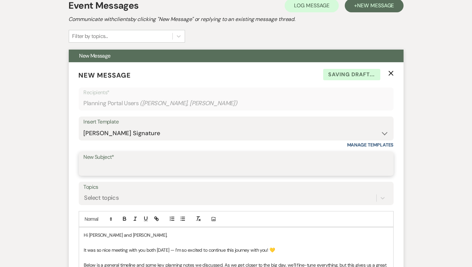
click at [135, 165] on input "New Subject*" at bounding box center [236, 168] width 305 height 13
type input "Thanks for Meeting - 12 Month Recap!!"
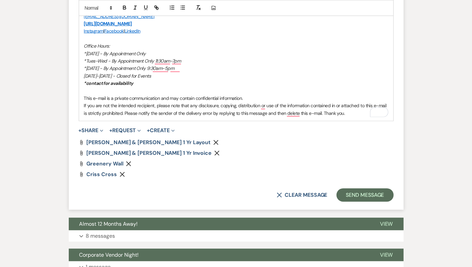
scroll to position [898, 0]
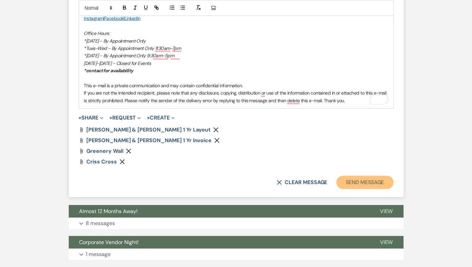
click at [366, 183] on button "Send Message" at bounding box center [365, 181] width 57 height 13
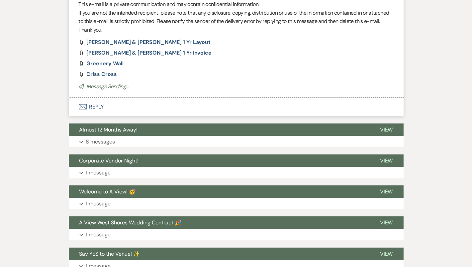
scroll to position [937, 0]
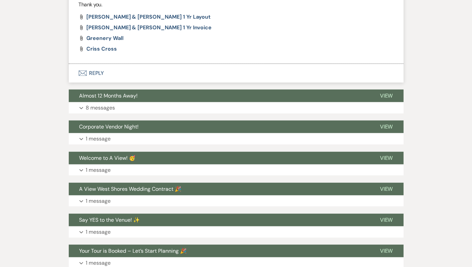
click at [125, 73] on button "Envelope Reply" at bounding box center [236, 73] width 335 height 19
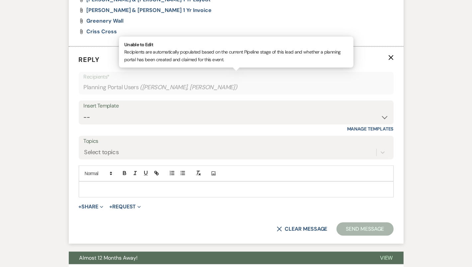
scroll to position [964, 0]
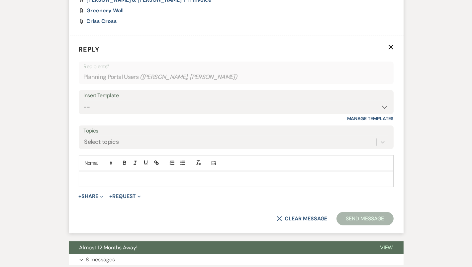
click at [120, 178] on p at bounding box center [236, 178] width 304 height 7
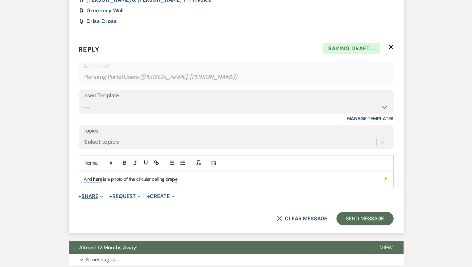
click at [93, 196] on button "+ Share Expand" at bounding box center [91, 195] width 25 height 5
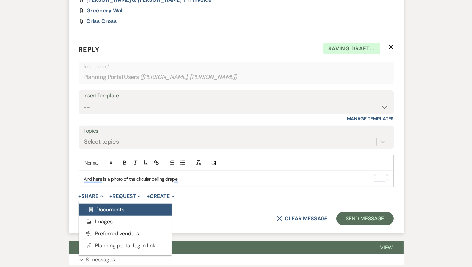
click at [101, 206] on span "Doc Upload Documents" at bounding box center [106, 209] width 38 height 7
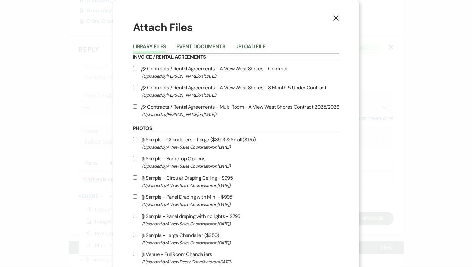
click at [258, 42] on div "Library Files Event Documents Upload File" at bounding box center [236, 47] width 206 height 14
click at [258, 45] on button "Upload File" at bounding box center [250, 48] width 30 height 9
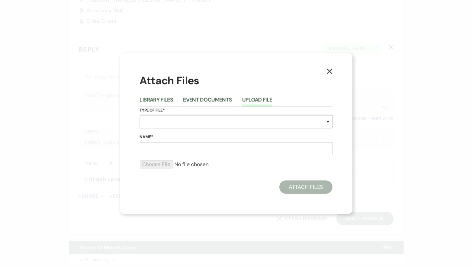
click at [213, 123] on select "Special Event Insurance Vendor Certificate of Insurance Contracts / Rental Agre…" at bounding box center [236, 121] width 193 height 13
select select "55"
click at [168, 150] on input "Name*" at bounding box center [236, 148] width 193 height 13
type input "w"
type input "W"
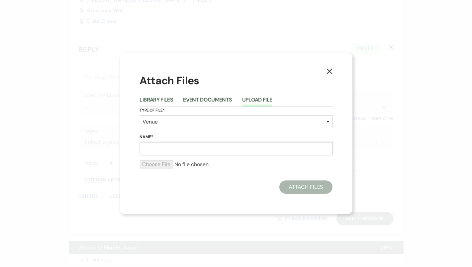
type input "A"
type input "Circular Draping with Mini Lights + Small Chandelier"
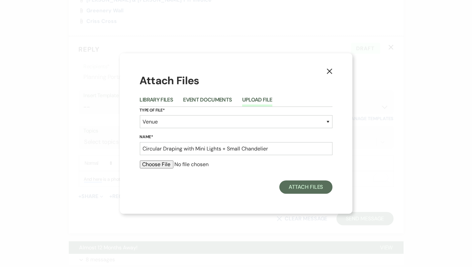
click at [156, 165] on input "file" at bounding box center [236, 164] width 193 height 8
type input "C:\fakepath\Screenshot 2025-03-20 at 9.54.35 AM.png"
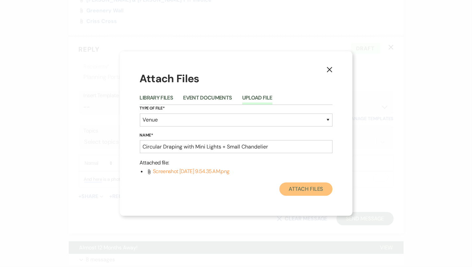
click at [299, 189] on button "Attach Files" at bounding box center [305, 188] width 53 height 13
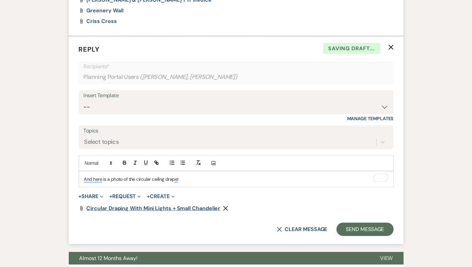
click at [141, 206] on span "Circular Draping with Mini Lights + Small Chandelier" at bounding box center [154, 207] width 134 height 7
click at [226, 206] on use "button" at bounding box center [225, 208] width 5 height 5
click at [226, 206] on form "Reply X Draft saved! Recipients* Planning Portal Users ( Mylie Ketterson, Conno…" at bounding box center [236, 139] width 335 height 207
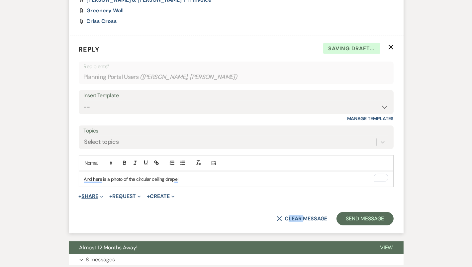
click at [101, 193] on span "Expand" at bounding box center [100, 195] width 5 height 7
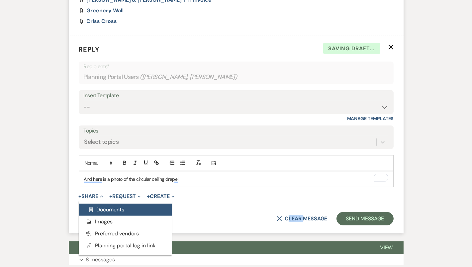
click at [120, 203] on button "Doc Upload Documents" at bounding box center [125, 209] width 93 height 12
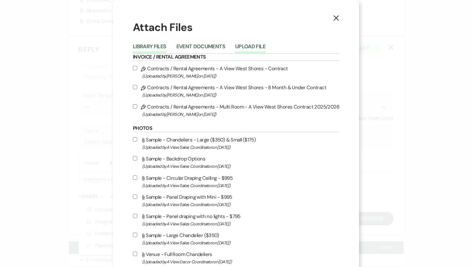
click at [252, 50] on button "Upload File" at bounding box center [250, 48] width 30 height 9
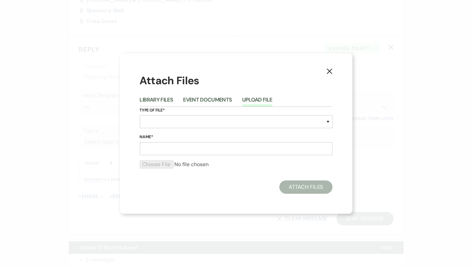
click at [203, 128] on div "Type of File* Special Event Insurance Vendor Certificate of Insurance Contracts…" at bounding box center [236, 120] width 193 height 27
click at [199, 120] on select "Special Event Insurance Vendor Certificate of Insurance Contracts / Rental Agre…" at bounding box center [236, 121] width 193 height 13
select select "55"
click at [179, 154] on input "Name*" at bounding box center [236, 148] width 193 height 13
type input "Circular Draping with Mini Lights + Small Chandelier"
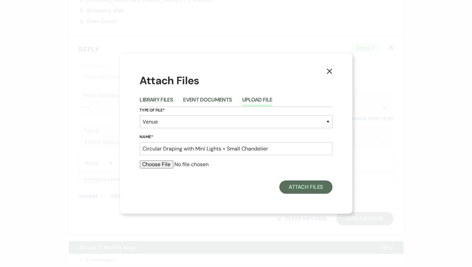
click at [160, 166] on input "file" at bounding box center [236, 164] width 193 height 8
type input "C:\fakepath\Screenshot 2025-03-25 at 11.12.15 AM.png"
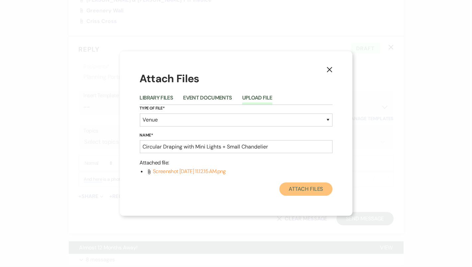
click at [316, 187] on button "Attach Files" at bounding box center [305, 188] width 53 height 13
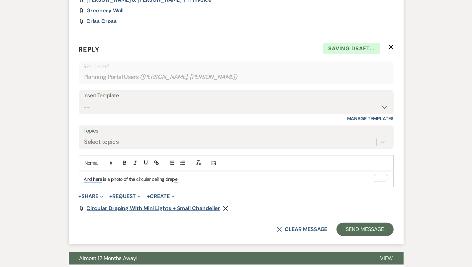
click at [135, 205] on span "Circular Draping with Mini Lights + Small Chandelier" at bounding box center [154, 207] width 134 height 7
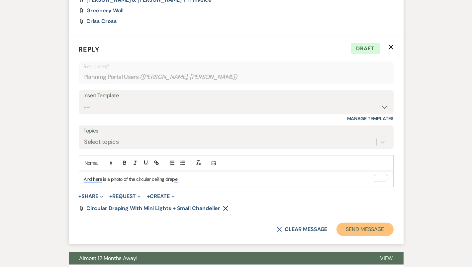
click at [356, 228] on button "Send Message" at bounding box center [365, 228] width 57 height 13
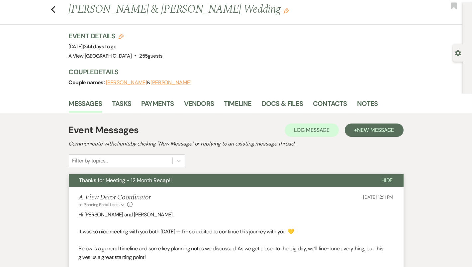
scroll to position [0, 0]
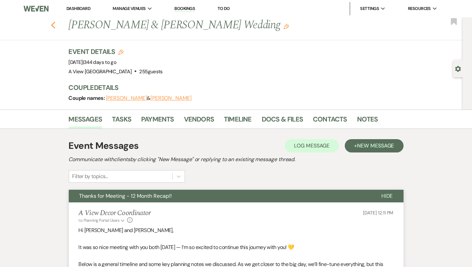
click at [51, 24] on icon "Previous" at bounding box center [53, 25] width 5 height 8
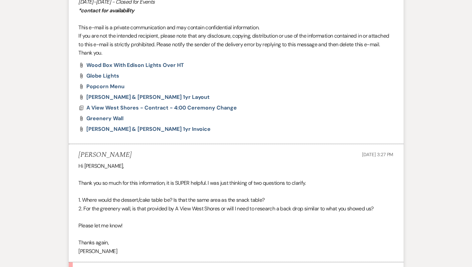
scroll to position [909, 0]
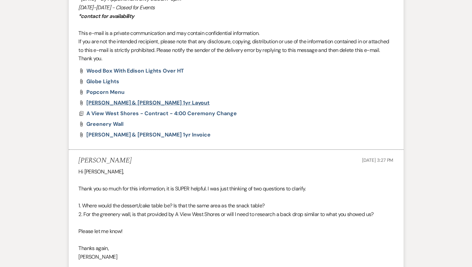
click at [123, 101] on span "Claire & Hayden 1yr Layout" at bounding box center [148, 102] width 123 height 7
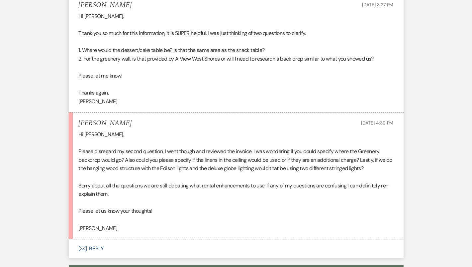
scroll to position [1126, 0]
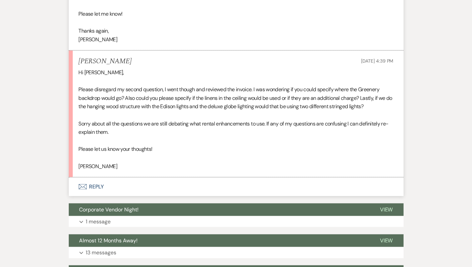
click at [239, 190] on button "Envelope Reply" at bounding box center [236, 186] width 335 height 19
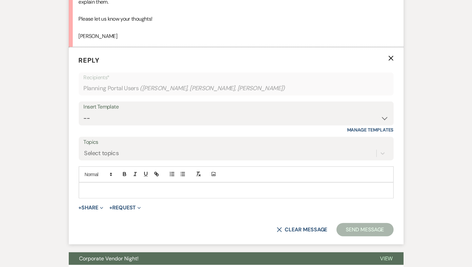
scroll to position [1255, 0]
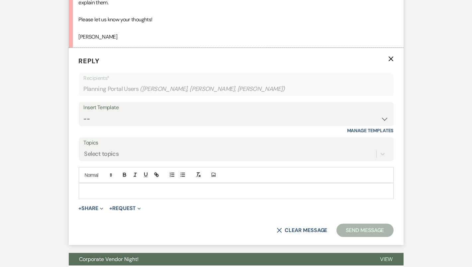
click at [234, 184] on div at bounding box center [236, 190] width 314 height 15
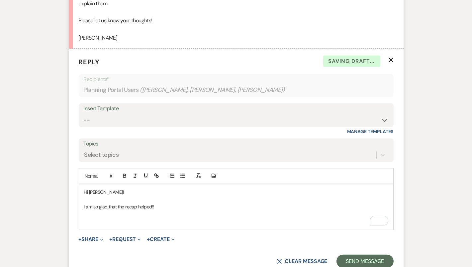
scroll to position [1255, 0]
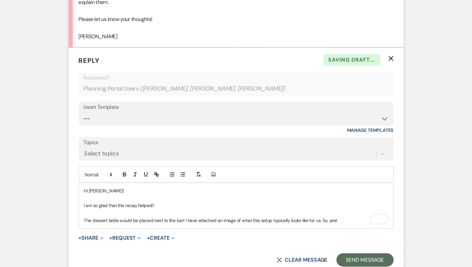
click at [346, 220] on p "The dessert table would be placed next to the bar! I have attached an image of …" at bounding box center [236, 219] width 304 height 7
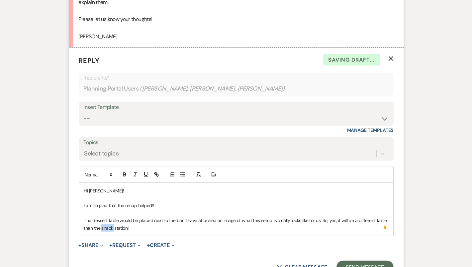
drag, startPoint x: 114, startPoint y: 225, endPoint x: 101, endPoint y: 223, distance: 13.1
click at [101, 223] on p "The dessert table would be placed next to the bar! I have attached an image of …" at bounding box center [236, 223] width 304 height 15
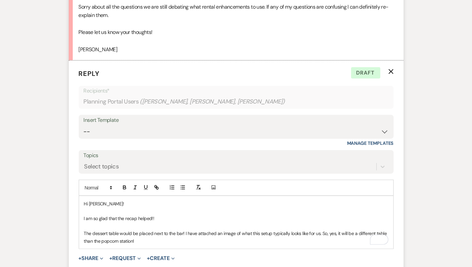
scroll to position [1280, 0]
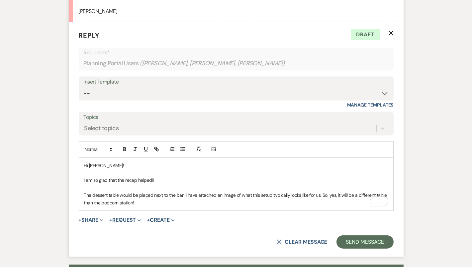
click at [155, 200] on p "The dessert table would be placed next to the bar! I have attached an image of …" at bounding box center [236, 198] width 304 height 15
drag, startPoint x: 320, startPoint y: 193, endPoint x: 362, endPoint y: 201, distance: 42.0
click at [362, 202] on p "The dessert table would be placed next to the bar! I have attached an image of …" at bounding box center [236, 198] width 304 height 15
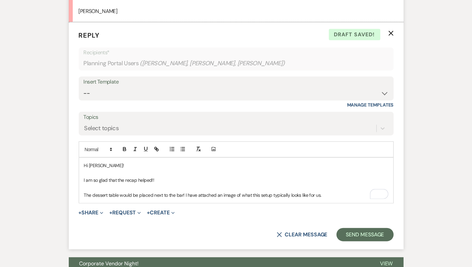
drag, startPoint x: 182, startPoint y: 192, endPoint x: 182, endPoint y: 197, distance: 4.7
click at [182, 192] on p "The dessert table would be placed next to the bar! I have attached an image of …" at bounding box center [236, 194] width 304 height 7
click at [368, 193] on p "The dessert table would be placed next to the bar, closest to the entryway! I h…" at bounding box center [236, 194] width 304 height 7
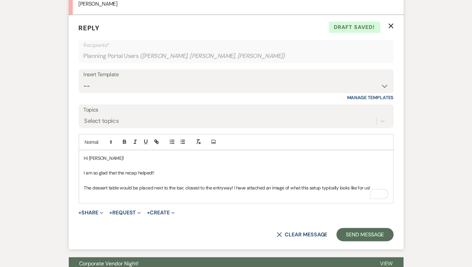
scroll to position [1290, 0]
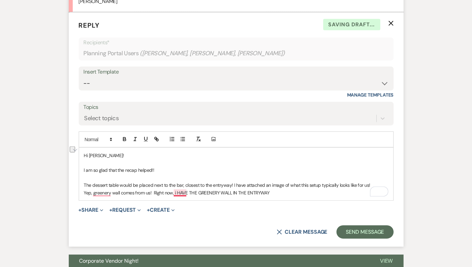
drag, startPoint x: 268, startPoint y: 187, endPoint x: 174, endPoint y: 190, distance: 93.8
click at [174, 190] on p "Yep, greenery wall comes from us! Right now, i HAVE THE GREENERY WALL IN THE EN…" at bounding box center [236, 192] width 304 height 7
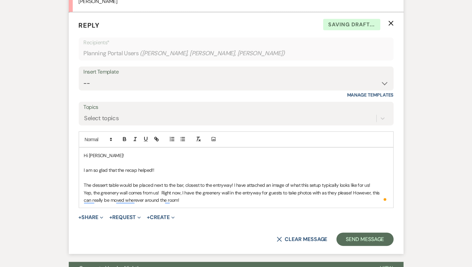
click at [84, 181] on p "The dessert table would be placed next to the bar, closest to the entryway! I h…" at bounding box center [236, 184] width 304 height 7
click at [169, 138] on icon "button" at bounding box center [172, 139] width 6 height 6
click at [82, 191] on div "Hi Claire! I am so glad that the recap helped!! The dessert table would be plac…" at bounding box center [236, 178] width 314 height 60
click at [172, 137] on icon "button" at bounding box center [172, 139] width 6 height 6
click at [204, 201] on li "Yep, the greenery wall comes from us! Right now, I have the greenery wall in th…" at bounding box center [239, 196] width 297 height 15
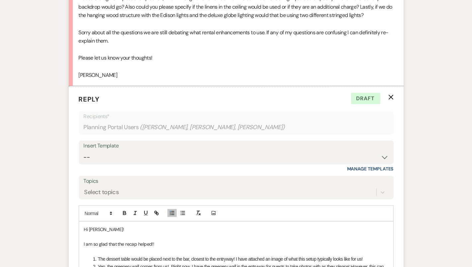
scroll to position [1361, 0]
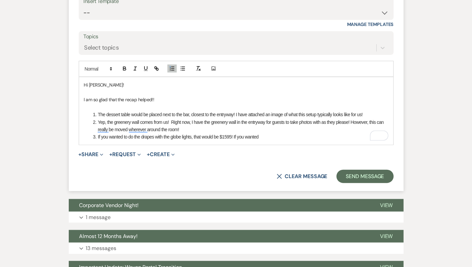
click at [236, 135] on li "If you wanted to do the drapes with the globe lights, that would be $1595! If y…" at bounding box center [239, 136] width 297 height 7
click at [287, 136] on li "If you wanted to do the drapes with the globe lights, that would be $1595! Howe…" at bounding box center [239, 136] width 297 height 7
click at [388, 132] on div "Hi Claire! I am so glad that the recap helped!! The dessert table would be plac…" at bounding box center [236, 110] width 314 height 67
click at [193, 136] on li "If you wanted to do the drapes with the globe lights, that would be $1595! Howe…" at bounding box center [239, 136] width 297 height 7
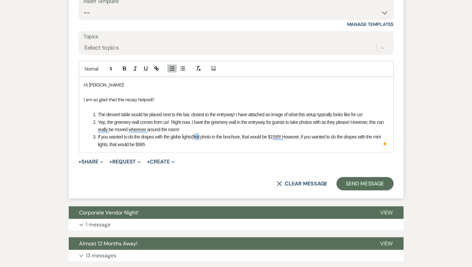
drag, startPoint x: 201, startPoint y: 136, endPoint x: 196, endPoint y: 136, distance: 5.4
click at [196, 136] on li "If you wanted to do the drapes with the globe lights(first photo in the brochur…" at bounding box center [239, 140] width 297 height 15
click at [242, 135] on li "If you wanted to do the drapes with the globe lights(2nd photo in the brochure,…" at bounding box center [239, 140] width 297 height 15
click at [107, 143] on li "If you wanted to do the drapes with the globe lights(2nd photo in the brochure)…" at bounding box center [239, 140] width 297 height 15
click at [130, 142] on li "If you wanted to do the drapes with the globe lights(2nd photo in the brochure)…" at bounding box center [239, 140] width 297 height 15
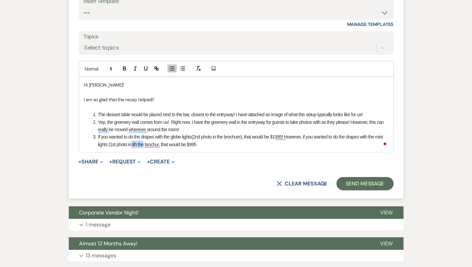
drag, startPoint x: 144, startPoint y: 144, endPoint x: 132, endPoint y: 142, distance: 11.7
click at [132, 142] on li "If you wanted to do the drapes with the globe lights(2nd photo in the brochure)…" at bounding box center [239, 140] width 297 height 15
click at [153, 144] on li "If you wanted to do the drapes with the globe lights(2nd photo in the brochure)…" at bounding box center [239, 140] width 297 height 15
click at [154, 144] on li "If you wanted to do the drapes with the globe lights(2nd photo in the brochure)…" at bounding box center [239, 140] width 297 height 15
click at [205, 142] on li "If you wanted to do the drapes with the globe lights(2nd photo in the brochure)…" at bounding box center [239, 140] width 297 height 15
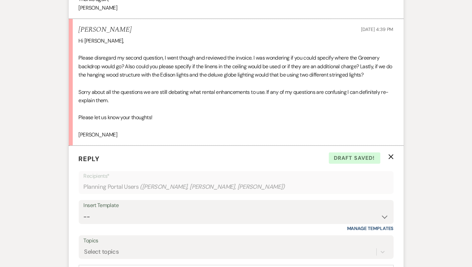
scroll to position [1348, 0]
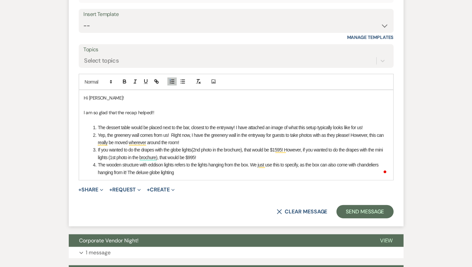
click at [281, 173] on li "The wooden structure with eddison lights refers to the lights hanging from the …" at bounding box center [239, 168] width 297 height 15
drag, startPoint x: 236, startPoint y: 171, endPoint x: 180, endPoint y: 171, distance: 55.8
click at [180, 171] on li "The wooden structure with eddison lights refers to the lights hanging from the …" at bounding box center [239, 168] width 297 height 15
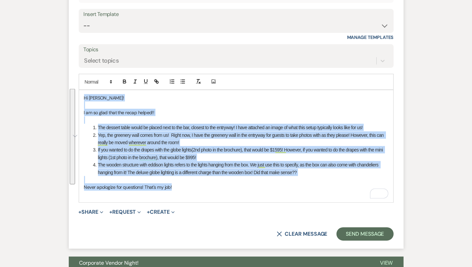
drag, startPoint x: 179, startPoint y: 184, endPoint x: 74, endPoint y: 92, distance: 139.7
click at [74, 92] on form "Reply X Saving draft... Recipients* Planning Portal Users ( Claire Sandeen, Hay…" at bounding box center [236, 101] width 335 height 293
copy div "Hi Claire! I am so glad that the recap helped!! The dessert table would be plac…"
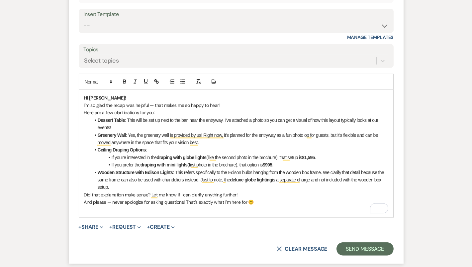
click at [108, 98] on p "Hi Claire!" at bounding box center [236, 97] width 304 height 7
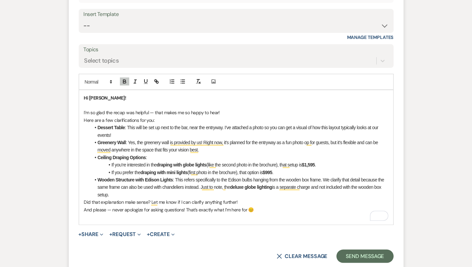
click at [227, 109] on p "I’m so glad the recap was helpful — that makes me so happy to hear!" at bounding box center [236, 112] width 304 height 7
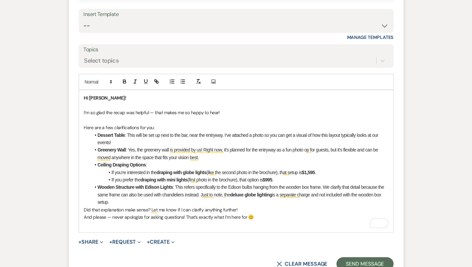
click at [101, 126] on p "Here are a few clarifications for you:" at bounding box center [236, 127] width 304 height 7
click at [130, 127] on p "Here are my answers a few clarifications for you:" at bounding box center [236, 127] width 304 height 7
drag, startPoint x: 163, startPoint y: 126, endPoint x: 125, endPoint y: 125, distance: 38.2
click at [125, 126] on p "Here are my answers a few clarifications for you:" at bounding box center [236, 127] width 304 height 7
click at [148, 127] on p "Here are my answers for you:" at bounding box center [236, 127] width 304 height 7
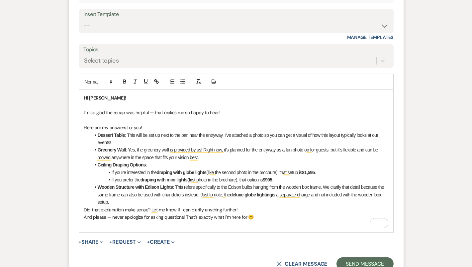
click at [139, 139] on li "Dessert Table : This will be set up next to the bar, near the entryway. I’ve at…" at bounding box center [240, 138] width 298 height 15
drag, startPoint x: 125, startPoint y: 132, endPoint x: 97, endPoint y: 132, distance: 27.9
click at [97, 132] on li "Dessert Table : This will be set up next to the bar, near the entryway. I’ve at…" at bounding box center [240, 138] width 298 height 15
click at [122, 80] on icon "button" at bounding box center [125, 81] width 6 height 6
click at [124, 147] on strong "Greenery Wall" at bounding box center [112, 149] width 28 height 5
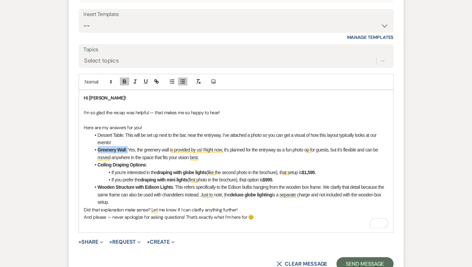
drag, startPoint x: 128, startPoint y: 148, endPoint x: 98, endPoint y: 148, distance: 29.9
click at [98, 148] on li "Greenery Wall : Yes, the greenery wall is provided by us! Right now, it's plann…" at bounding box center [240, 153] width 298 height 15
click at [124, 78] on icon "button" at bounding box center [125, 81] width 6 height 6
click at [141, 137] on li "Dessert Table: This will be set up next to the bar, near the entryway. I’ve att…" at bounding box center [240, 138] width 298 height 15
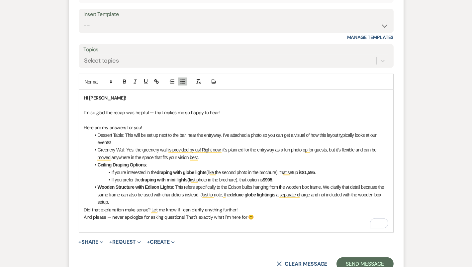
click at [339, 132] on li "Dessert Table: This will be set up next to the bar, near the entryway. I’ve att…" at bounding box center [240, 138] width 298 height 15
drag, startPoint x: 341, startPoint y: 133, endPoint x: 330, endPoint y: 133, distance: 11.3
click at [330, 133] on li "Dessert Table: This will be set up next to the bar, near the entryway. I’ve att…" at bounding box center [240, 138] width 298 height 15
click at [278, 142] on li "Dessert Table: This will be set up next to the bar, near the entryway. I’ve att…" at bounding box center [240, 138] width 298 height 15
click at [223, 140] on li "Dessert Table: This will be set up next to the bar, near the entryway. I’ve att…" at bounding box center [240, 138] width 298 height 15
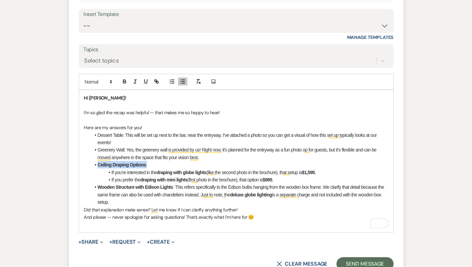
drag, startPoint x: 148, startPoint y: 163, endPoint x: 94, endPoint y: 163, distance: 54.2
click at [94, 163] on li "Ceiling Draping Options :" at bounding box center [240, 164] width 298 height 7
click at [126, 78] on icon "button" at bounding box center [125, 81] width 6 height 6
click at [156, 165] on li "Ceiling Draping Options:" at bounding box center [240, 164] width 298 height 7
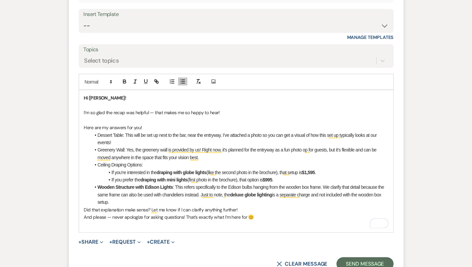
click at [126, 148] on li "Greenery Wall: Yes, the greenery wall is provided by us! Right now, it's planne…" at bounding box center [240, 153] width 298 height 15
click at [163, 164] on li "Ceiling Draping Options:" at bounding box center [240, 164] width 298 height 7
click at [126, 148] on li "Greenery Wall: Yes, the greenery wall is provided by us! Right now, it's planne…" at bounding box center [240, 153] width 298 height 15
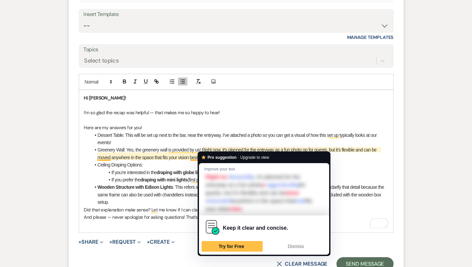
click at [204, 148] on li "Greenery Wall: Yes, the greenery wall is provided by us! Right now, it's planne…" at bounding box center [240, 153] width 298 height 15
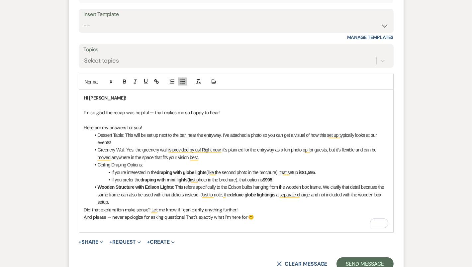
click at [206, 156] on li "Greenery Wall: Yes, the greenery wall is provided by us! Right now, it's planne…" at bounding box center [240, 153] width 298 height 15
drag, startPoint x: 125, startPoint y: 149, endPoint x: 99, endPoint y: 149, distance: 25.9
click at [99, 149] on li "Greenery Wall: Yes, the greenery wall is provided by us! Right now, it's planne…" at bounding box center [240, 153] width 298 height 15
click at [123, 83] on button "button" at bounding box center [124, 81] width 9 height 8
drag, startPoint x: 123, startPoint y: 133, endPoint x: 93, endPoint y: 132, distance: 30.3
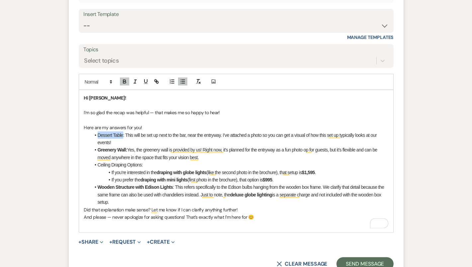
click at [93, 132] on li "Dessert Table: This will be set up next to the bar, near the entryway. I’ve att…" at bounding box center [240, 138] width 298 height 15
click at [122, 78] on icon "button" at bounding box center [125, 81] width 6 height 6
click at [144, 146] on li "Greenery Wall: Yes, the greenery wall is provided by us! Right now, it's planne…" at bounding box center [240, 153] width 298 height 15
drag, startPoint x: 144, startPoint y: 164, endPoint x: 93, endPoint y: 165, distance: 51.5
click at [93, 165] on li "Ceiling Draping Options:" at bounding box center [240, 164] width 298 height 7
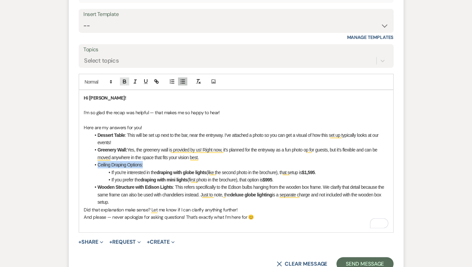
click at [122, 83] on button "button" at bounding box center [124, 81] width 9 height 8
click at [155, 164] on li "Ceiling Draping Options:" at bounding box center [240, 164] width 298 height 7
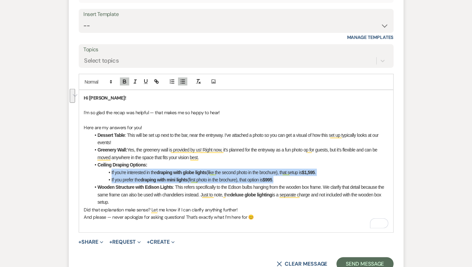
drag, startPoint x: 111, startPoint y: 169, endPoint x: 278, endPoint y: 176, distance: 167.3
click at [278, 176] on ul "Dessert Table : This will be set up next to the bar, near the entryway. I’ve at…" at bounding box center [240, 168] width 298 height 74
click at [123, 81] on icon "button" at bounding box center [124, 82] width 3 height 2
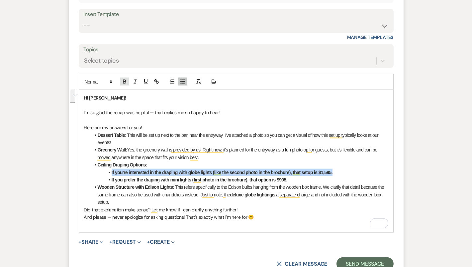
click at [123, 81] on icon "button" at bounding box center [124, 82] width 3 height 2
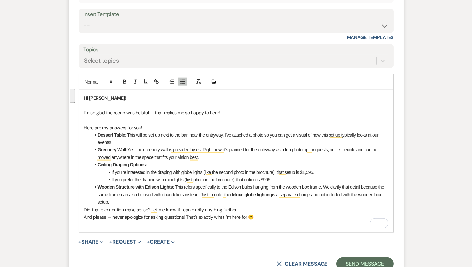
click at [158, 165] on li "Ceiling Draping Options:" at bounding box center [240, 164] width 298 height 7
click at [148, 200] on li "Wooden Structure with Edison Lights : This refers specifically to the Edison bu…" at bounding box center [240, 194] width 298 height 22
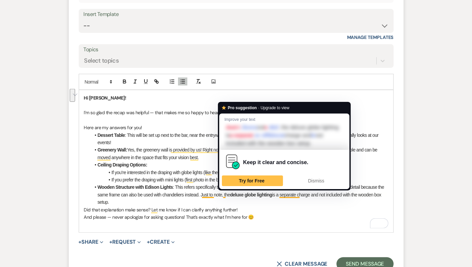
drag, startPoint x: 225, startPoint y: 192, endPoint x: 240, endPoint y: 202, distance: 17.8
click at [240, 202] on li "Wooden Structure with Edison Lights : This refers specifically to the Edison bu…" at bounding box center [240, 194] width 298 height 22
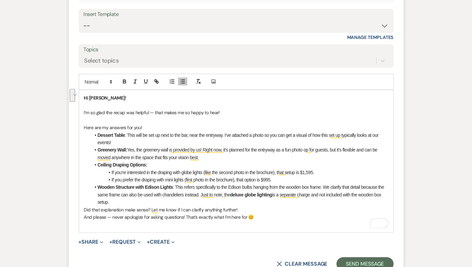
click at [119, 79] on div at bounding box center [140, 82] width 43 height 10
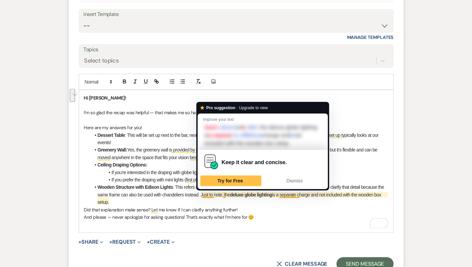
drag, startPoint x: 203, startPoint y: 193, endPoint x: 212, endPoint y: 199, distance: 11.1
click at [212, 199] on li "Wooden Structure with Edison Lights : This refers specifically to the Edison bu…" at bounding box center [240, 194] width 298 height 22
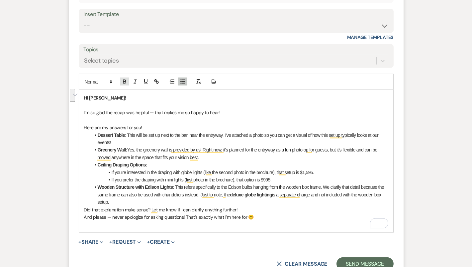
click at [124, 78] on icon "button" at bounding box center [125, 81] width 6 height 6
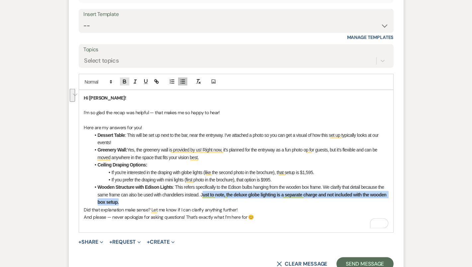
click at [124, 78] on icon "button" at bounding box center [125, 81] width 6 height 6
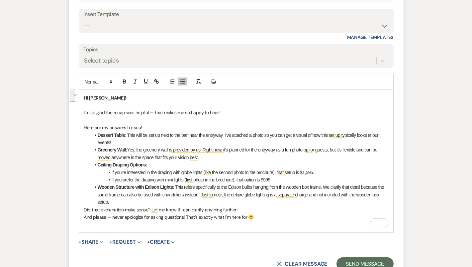
click at [175, 197] on li "Wooden Structure with Edison Lights : This refers specifically to the Edison bu…" at bounding box center [240, 194] width 298 height 22
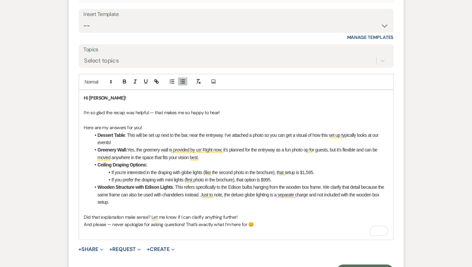
click at [260, 201] on li "Wooden Structure with Edison Lights : This refers specifically to the Edison bu…" at bounding box center [240, 194] width 298 height 22
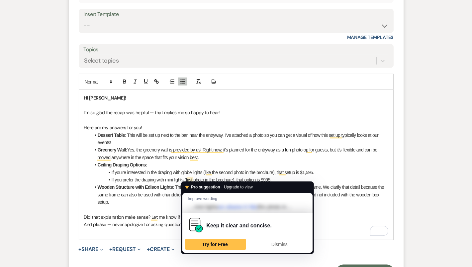
click at [191, 168] on li "If you’re interested in the draping with globe lights (like the second photo in…" at bounding box center [240, 171] width 298 height 7
click at [197, 173] on li "If you’re interested in the draping with globe lights (like the second photo in…" at bounding box center [240, 171] width 298 height 7
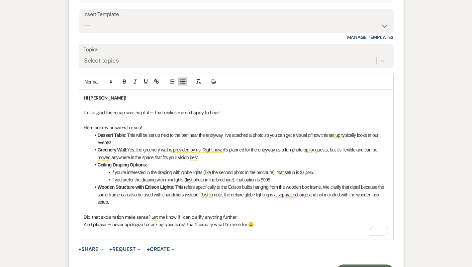
click at [192, 192] on li "Wooden Structure with Edison Lights : This refers specifically to the Edison bu…" at bounding box center [240, 194] width 298 height 22
click at [280, 178] on li "If you prefer the draping with mini lights (first photo in the brochure), that …" at bounding box center [240, 179] width 298 height 7
click at [176, 185] on li "Wooden Structure with Edison Lights : This refers specifically to the Edison bu…" at bounding box center [240, 194] width 298 height 22
click at [324, 185] on li "Wooden Structure with Edison Lights : This refers specifically to the Edison bu…" at bounding box center [240, 194] width 298 height 22
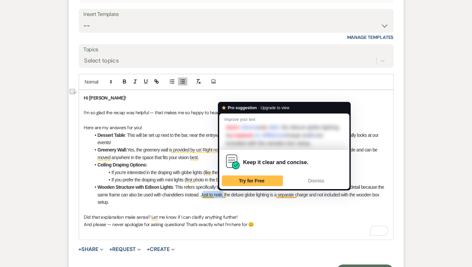
drag, startPoint x: 224, startPoint y: 193, endPoint x: 203, endPoint y: 193, distance: 21.3
click at [203, 193] on li "Wooden Structure with Edison Lights : This refers specifically to the Edison bu…" at bounding box center [240, 194] width 298 height 22
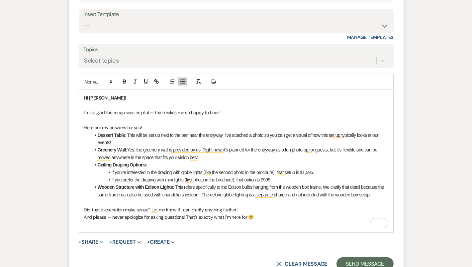
click at [203, 193] on li "Wooden Structure with Edison Lights : This refers specifically to the Edison bu…" at bounding box center [240, 190] width 298 height 15
click at [215, 200] on p "To enrich screen reader interactions, please activate Accessibility in Grammarl…" at bounding box center [236, 201] width 304 height 7
click at [378, 195] on li "Wooden Structure with Edison Lights : This refers specifically to the Edison bu…" at bounding box center [240, 190] width 298 height 15
click at [370, 198] on p "To enrich screen reader interactions, please activate Accessibility in Grammarl…" at bounding box center [236, 201] width 304 height 7
click at [250, 194] on li "Wooden Structure with Edison Lights : This refers specifically to the Edison bu…" at bounding box center [240, 190] width 298 height 15
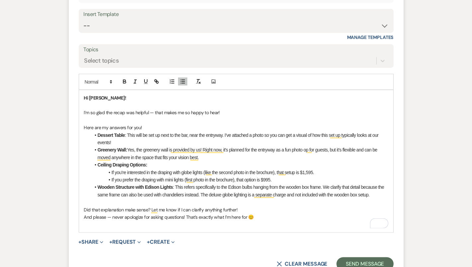
click at [254, 192] on li "Wooden Structure with Edison Lights : This refers specifically to the Edison bu…" at bounding box center [240, 190] width 298 height 15
click at [253, 201] on p "To enrich screen reader interactions, please activate Accessibility in Grammarl…" at bounding box center [236, 201] width 304 height 7
click at [252, 209] on p "Did that explanation make sense? Let me know if I can clarify anything further!" at bounding box center [236, 209] width 304 height 7
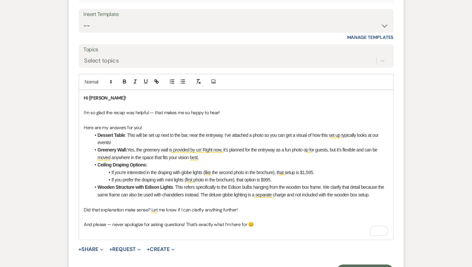
click at [234, 233] on p "To enrich screen reader interactions, please activate Accessibility in Grammarl…" at bounding box center [236, 231] width 304 height 7
drag, startPoint x: 112, startPoint y: 222, endPoint x: 83, endPoint y: 221, distance: 28.6
click at [84, 221] on p "And please — never apologize for asking questions! That’s exactly what I’m here…" at bounding box center [236, 223] width 304 height 7
click at [108, 228] on p "To enrich screen reader interactions, please activate Accessibility in Grammarl…" at bounding box center [236, 231] width 304 height 7
click at [83, 221] on div "Hi Claire! I’m so glad the recap was helpful — that makes me so happy to hear! …" at bounding box center [236, 164] width 314 height 149
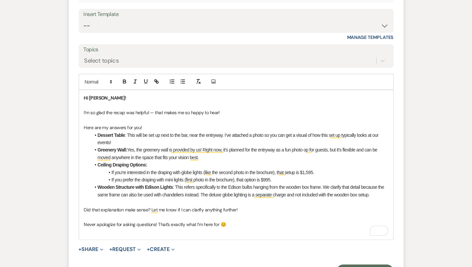
click at [158, 222] on p "Never apologize for asking questions! That’s exactly what I’m here for 😊" at bounding box center [236, 223] width 304 height 7
click at [219, 214] on p "To enrich screen reader interactions, please activate Accessibility in Grammarl…" at bounding box center [236, 216] width 304 height 7
click at [188, 230] on p "To enrich screen reader interactions, please activate Accessibility in Grammarl…" at bounding box center [236, 231] width 304 height 7
click at [233, 223] on p "Never apologize for asking questions! That’s exactly what I’m here for 😊" at bounding box center [236, 223] width 304 height 7
click at [150, 213] on p "To enrich screen reader interactions, please activate Accessibility in Grammarl…" at bounding box center [236, 216] width 304 height 7
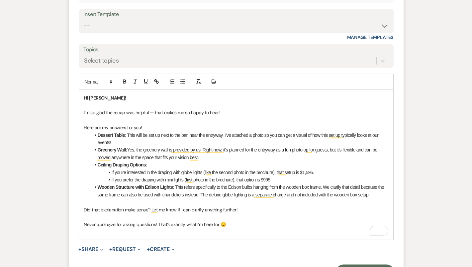
click at [187, 220] on p "Never apologize for asking questions! That’s exactly what I’m here for 😊" at bounding box center [236, 223] width 304 height 7
click at [158, 213] on p "To enrich screen reader interactions, please activate Accessibility in Grammarl…" at bounding box center [236, 216] width 304 height 7
click at [227, 213] on p "To enrich screen reader interactions, please activate Accessibility in Grammarl…" at bounding box center [236, 216] width 304 height 7
click at [151, 214] on p "To enrich screen reader interactions, please activate Accessibility in Grammarl…" at bounding box center [236, 216] width 304 height 7
click at [257, 224] on p "Never apologize for asking questions! That’s exactly what I’m here for 😊" at bounding box center [236, 223] width 304 height 7
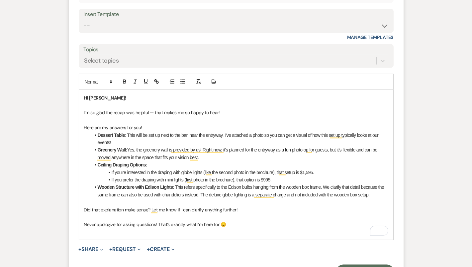
click at [163, 163] on li "Ceiling Draping Options:" at bounding box center [240, 164] width 298 height 7
click at [293, 206] on p "Did that explanation make sense? Let me know if I can clarify anything further!" at bounding box center [236, 209] width 304 height 7
click at [383, 193] on li "Wooden Structure with Edison Lights : This refers specifically to the Edison bu…" at bounding box center [240, 190] width 298 height 15
click at [250, 192] on li "Wooden Structure with Edison Lights : This refers specifically to the Edison bu…" at bounding box center [240, 190] width 298 height 15
click at [289, 193] on li "Wooden Structure with Edison Lights : This refers specifically to the Edison bu…" at bounding box center [240, 190] width 298 height 15
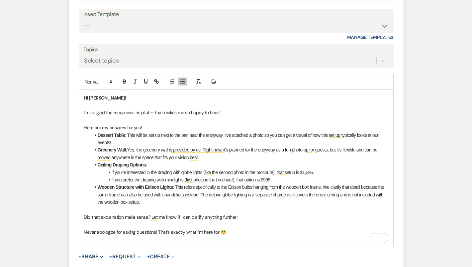
click at [251, 213] on p "Did that explanation make sense? Let me know if I can clarify anything further!" at bounding box center [236, 216] width 304 height 7
click at [233, 224] on p "To enrich screen reader interactions, please activate Accessibility in Grammarl…" at bounding box center [236, 223] width 304 height 7
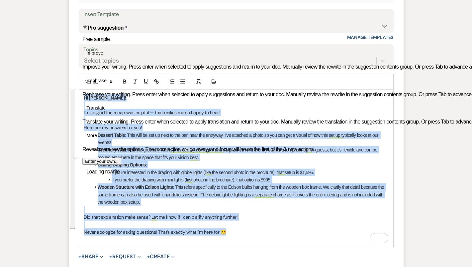
copy div "Hi Claire! I’m so glad the recap was helpful — that makes me so happy to hear! …"
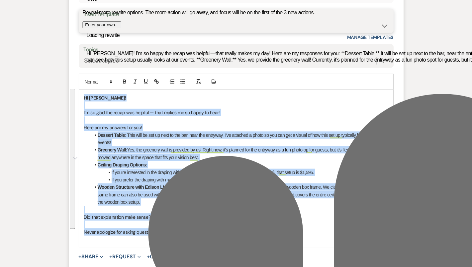
click at [175, 22] on select "-- Tour Confirmation Contract (Pre-Booked Leads) Out of office Inquiry Email Al…" at bounding box center [236, 25] width 305 height 13
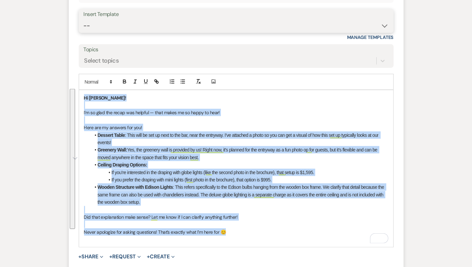
select select "4160"
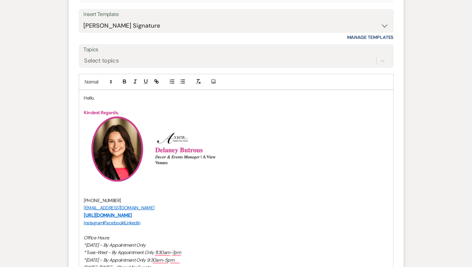
click at [89, 95] on p "Hello," at bounding box center [236, 97] width 304 height 7
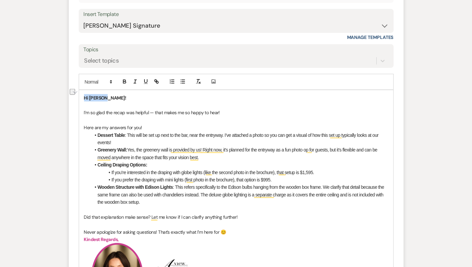
drag, startPoint x: 109, startPoint y: 96, endPoint x: 71, endPoint y: 94, distance: 37.6
click at [71, 94] on form "Reply X Saving draft... Recipients* Planning Portal Users ( Claire Sandeen, Hay…" at bounding box center [236, 220] width 335 height 530
click at [122, 80] on icon "button" at bounding box center [125, 81] width 6 height 6
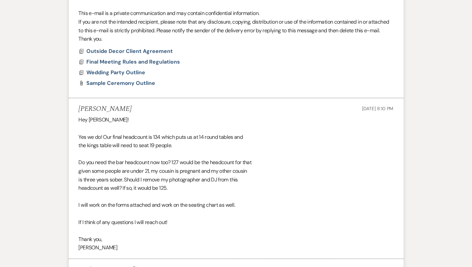
scroll to position [729, 0]
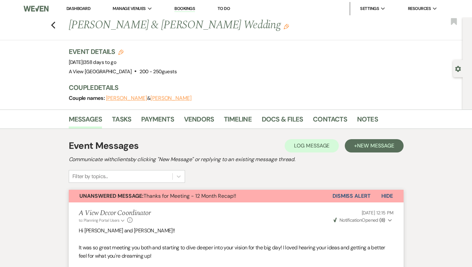
select select "4160"
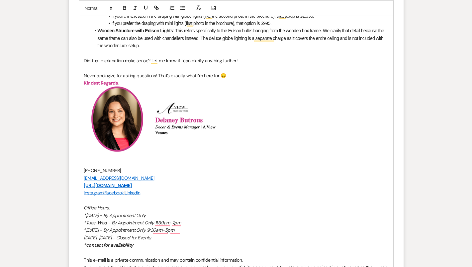
scroll to position [1723, 0]
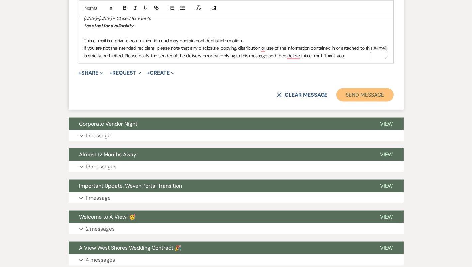
click at [365, 91] on button "Send Message" at bounding box center [365, 94] width 57 height 13
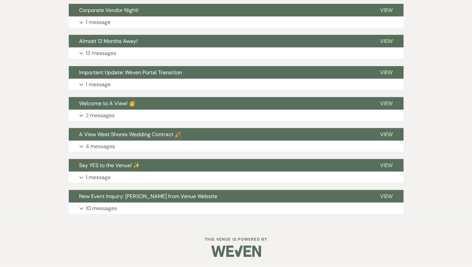
scroll to position [1742, 0]
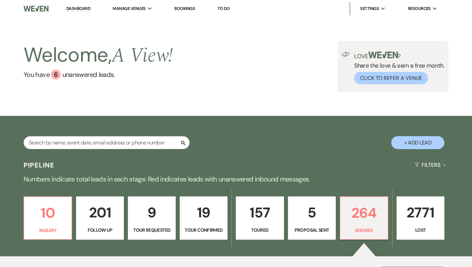
click at [167, 136] on div "Search + Add Lead" at bounding box center [236, 136] width 472 height 35
click at [167, 142] on input "text" at bounding box center [107, 142] width 166 height 13
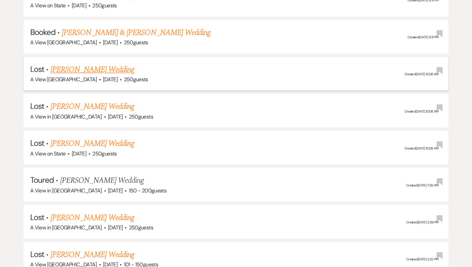
scroll to position [638, 0]
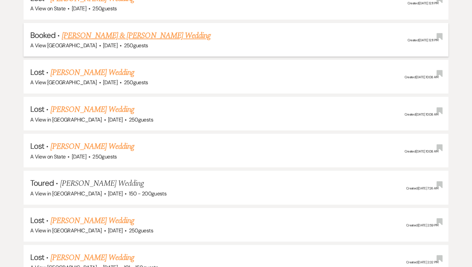
type input "[PERSON_NAME]"
click at [131, 32] on link "[PERSON_NAME] & [PERSON_NAME] Wedding" at bounding box center [136, 36] width 149 height 12
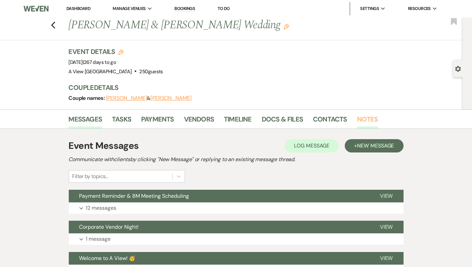
click at [360, 125] on link "Notes" at bounding box center [367, 121] width 21 height 15
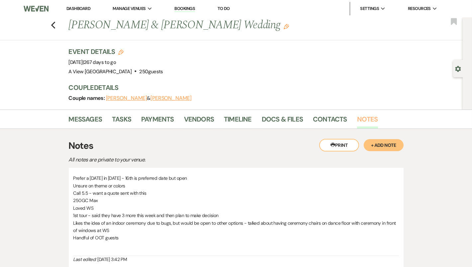
scroll to position [73, 0]
